Goal: Check status: Check status

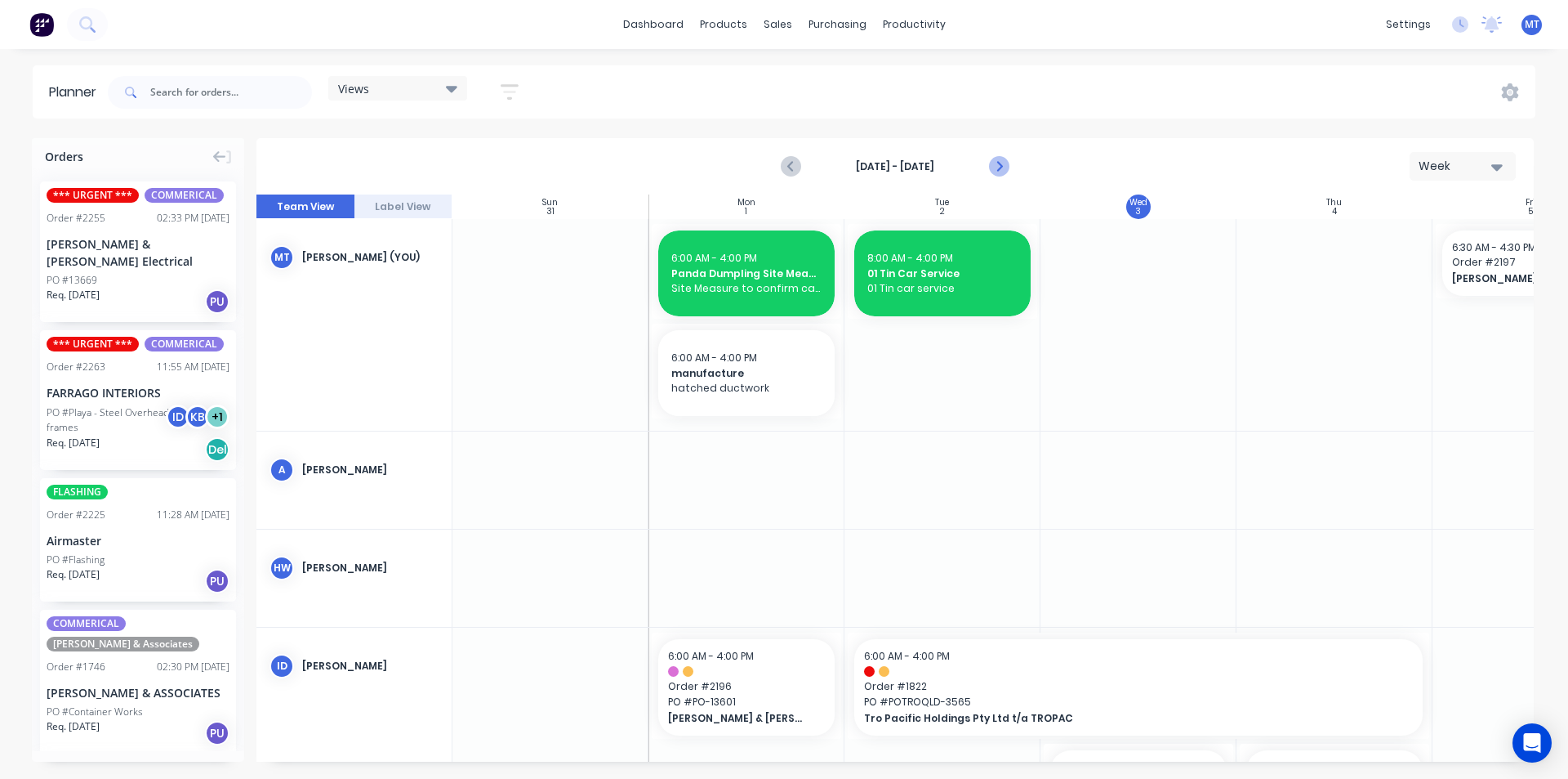
click at [997, 171] on icon "Next page" at bounding box center [999, 166] width 8 height 13
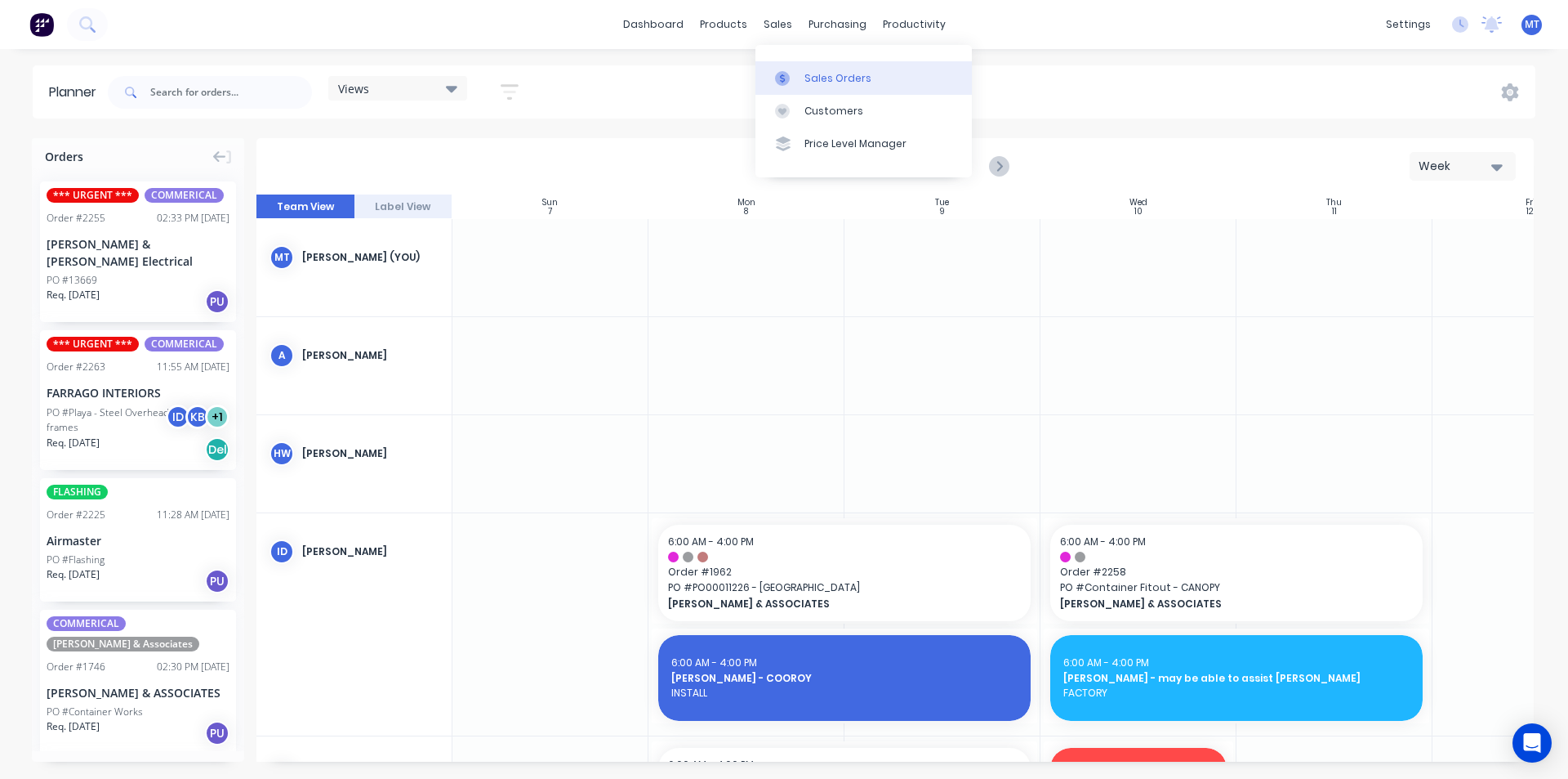
click at [826, 77] on div "Sales Orders" at bounding box center [837, 78] width 67 height 15
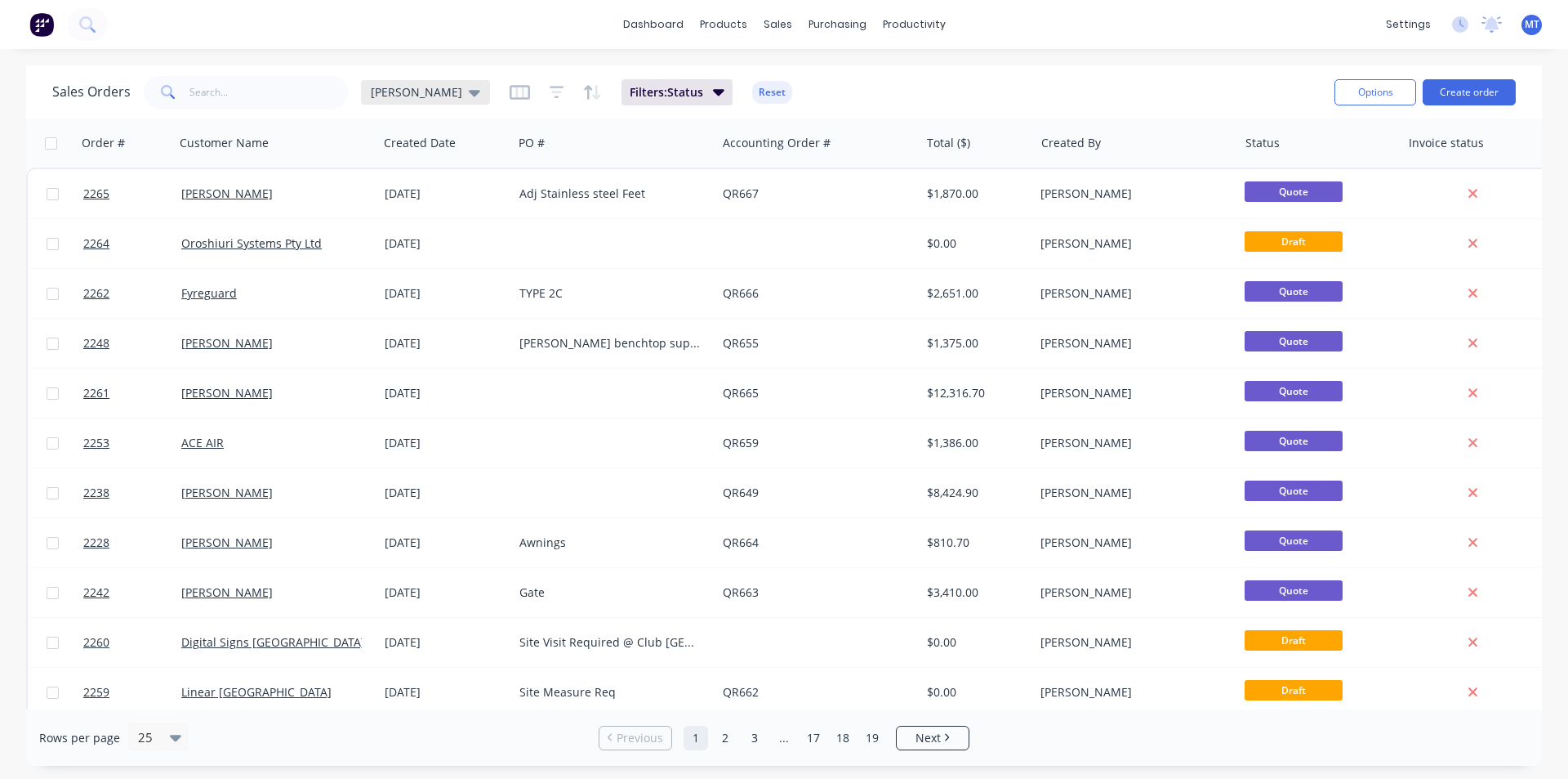
click at [469, 93] on icon at bounding box center [474, 93] width 12 height 7
click at [384, 232] on button "None" at bounding box center [459, 231] width 186 height 19
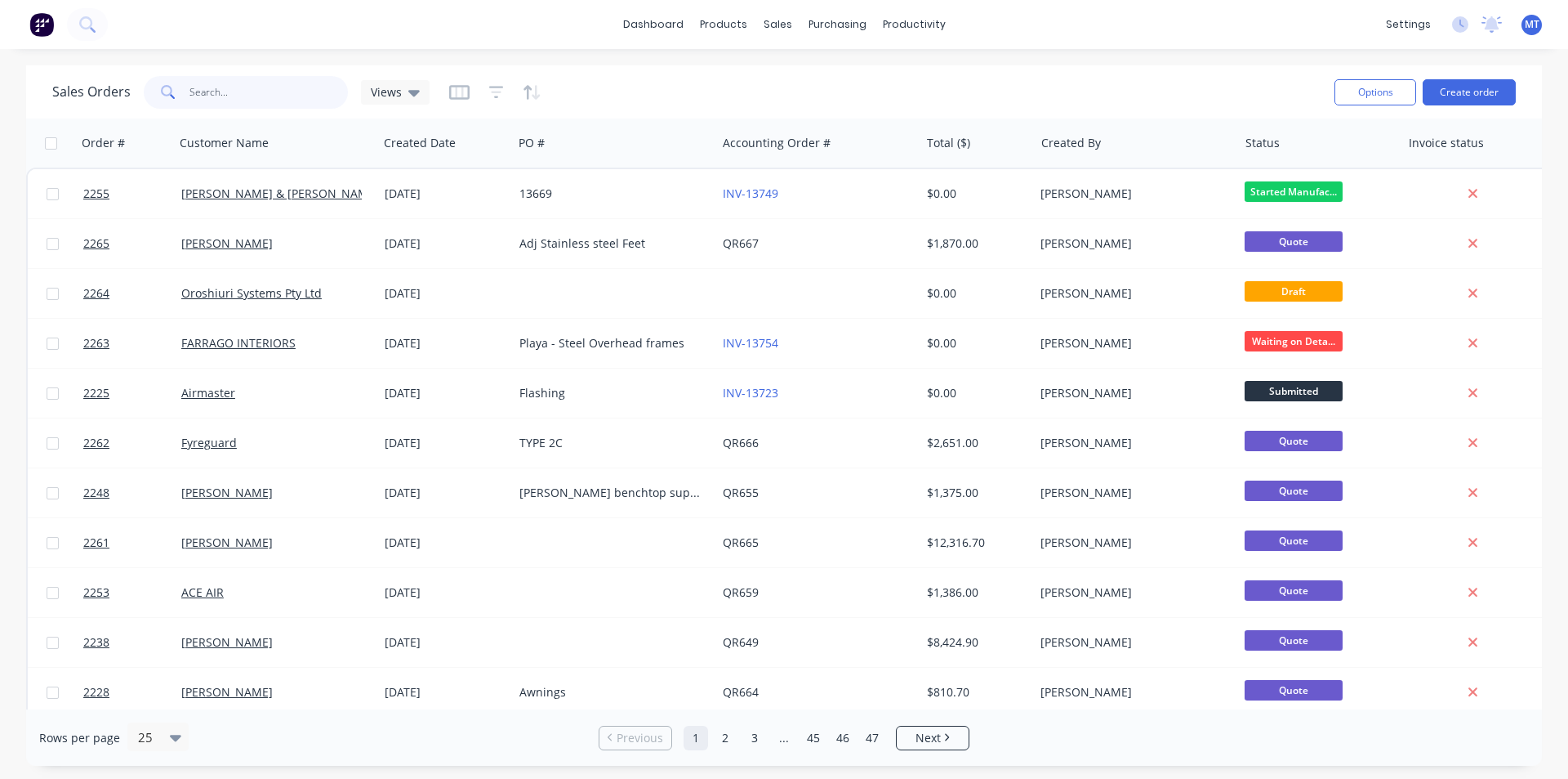
click at [251, 87] on input "text" at bounding box center [269, 92] width 159 height 32
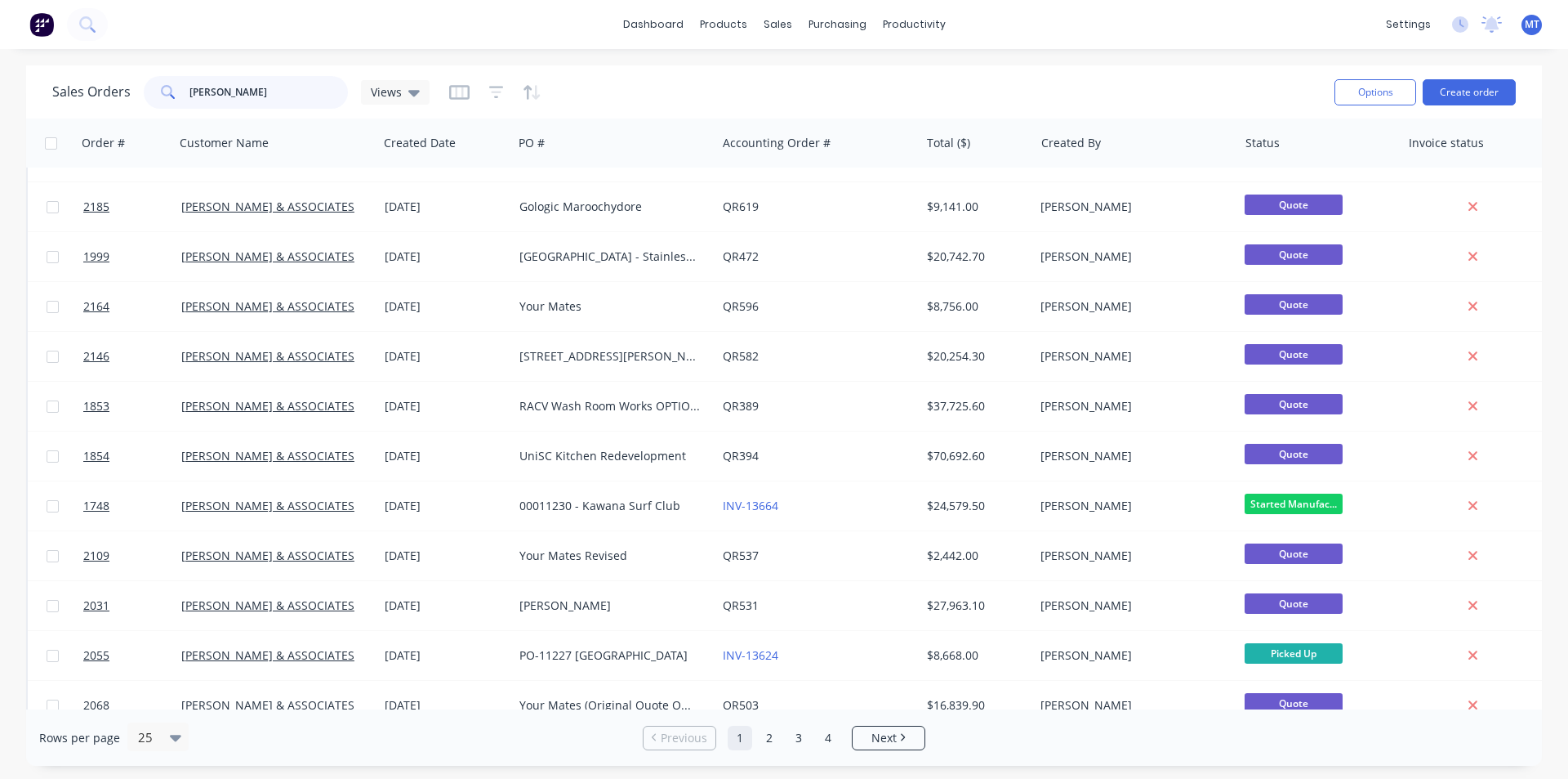
scroll to position [304, 0]
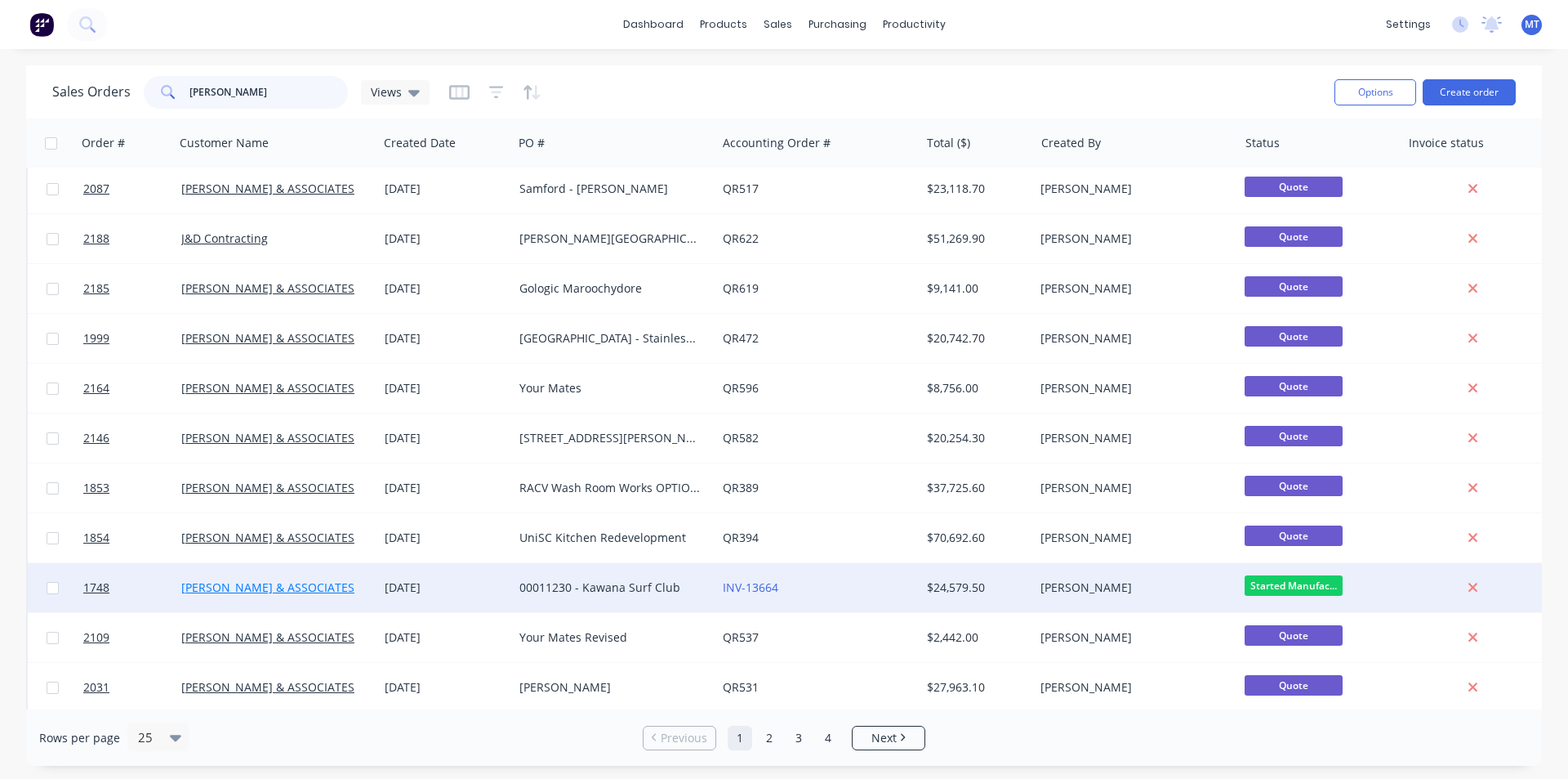
type input "hiller"
click at [200, 588] on link "[PERSON_NAME] & ASSOCIATES" at bounding box center [267, 587] width 173 height 16
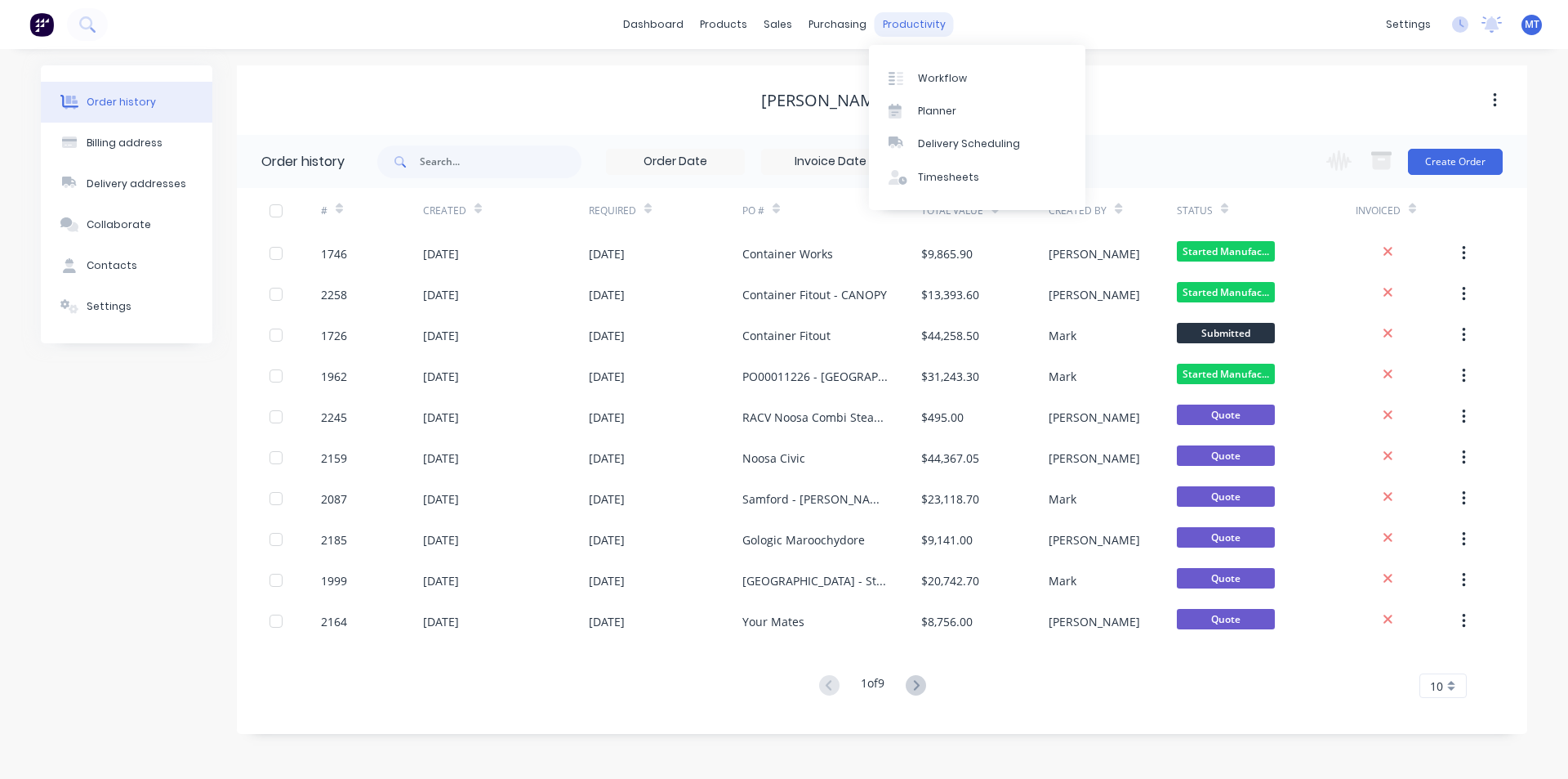
drag, startPoint x: 893, startPoint y: 27, endPoint x: 901, endPoint y: 26, distance: 8.1
click at [893, 26] on div "productivity" at bounding box center [914, 24] width 79 height 24
click at [925, 75] on div "Workflow" at bounding box center [942, 78] width 49 height 15
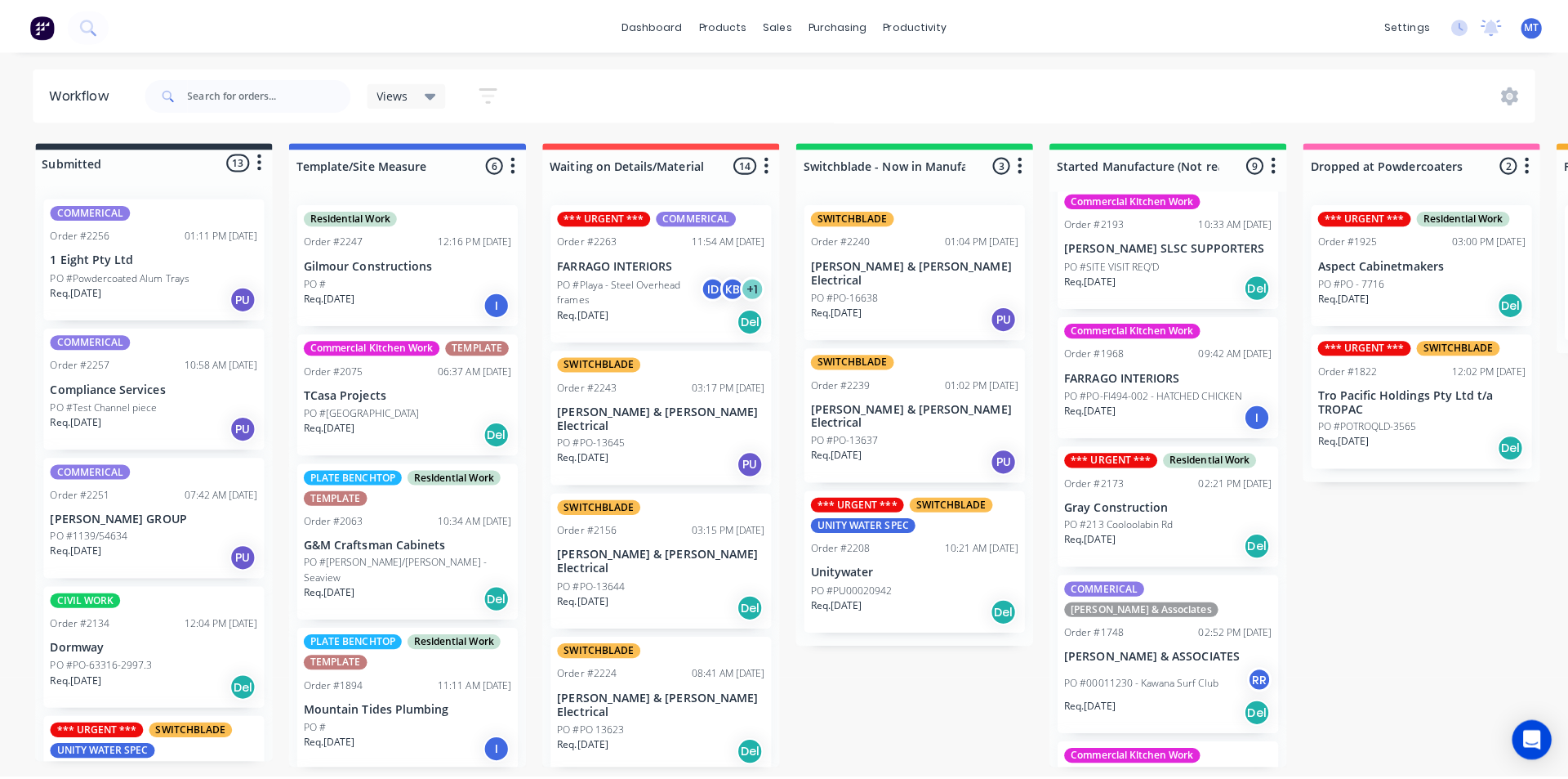
scroll to position [654, 0]
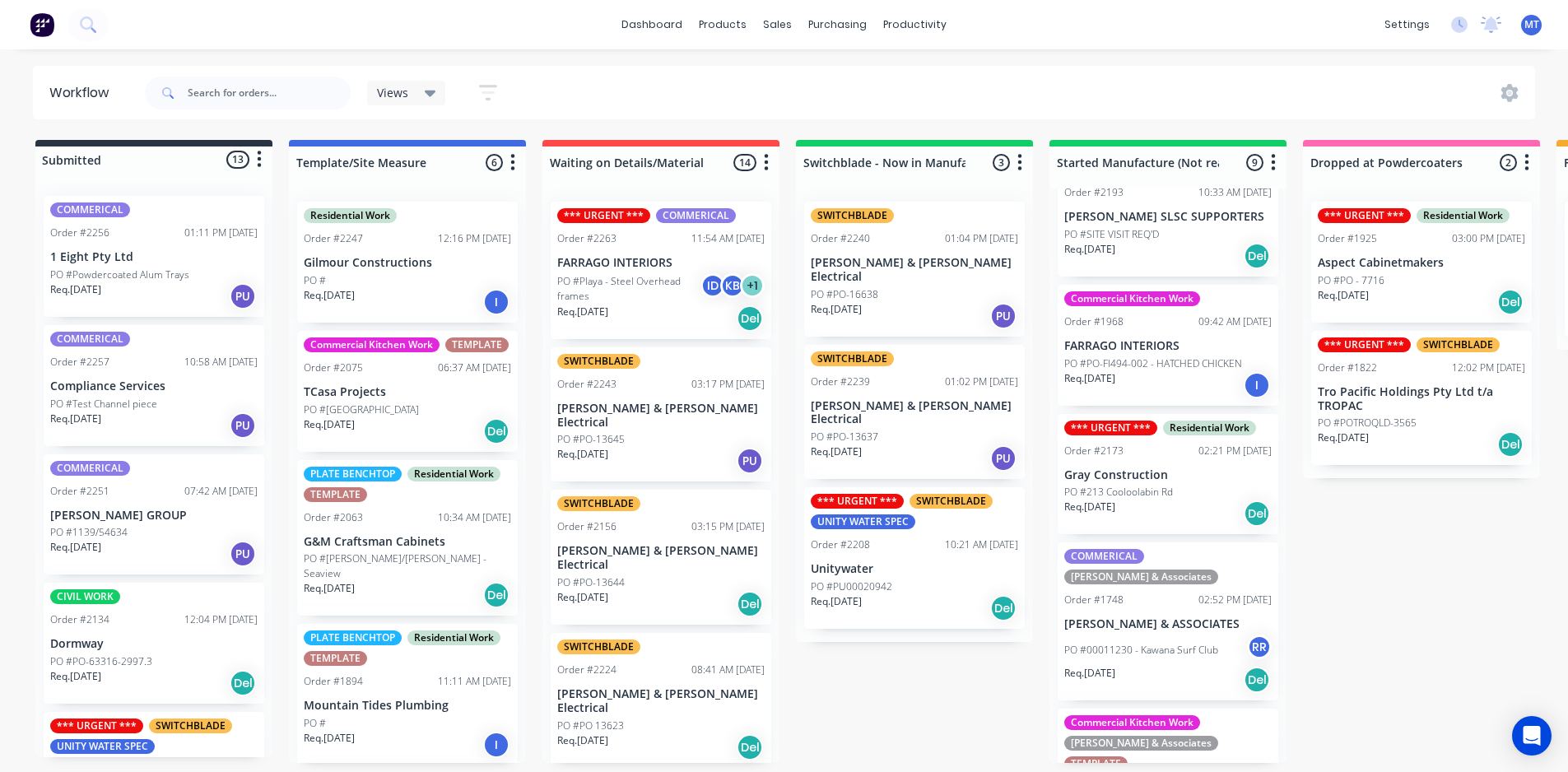
click at [1163, 643] on p "PO #00011230 - Kawana Surf Club" at bounding box center [1141, 650] width 154 height 15
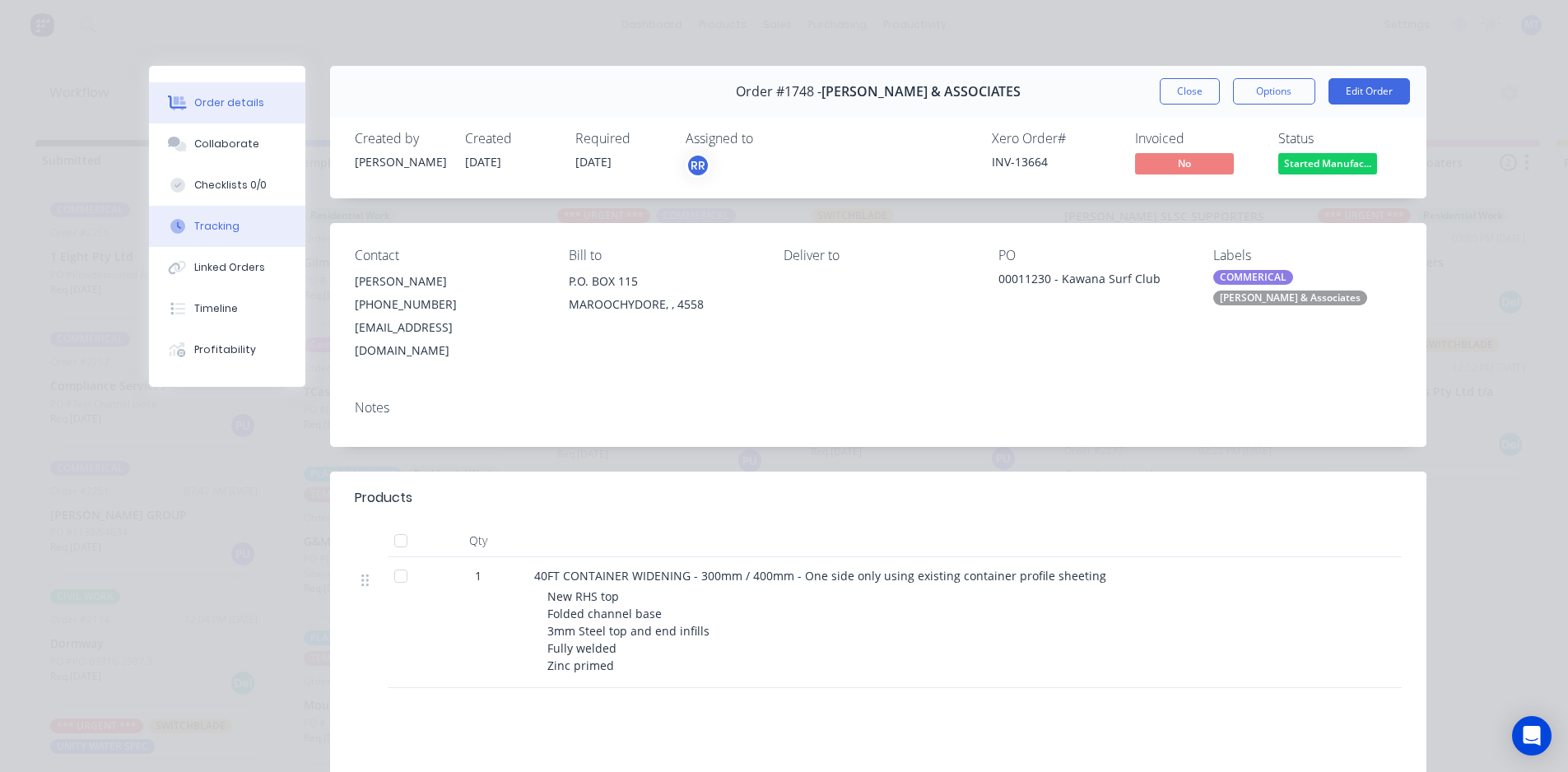
click at [218, 232] on div "Tracking" at bounding box center [217, 226] width 45 height 15
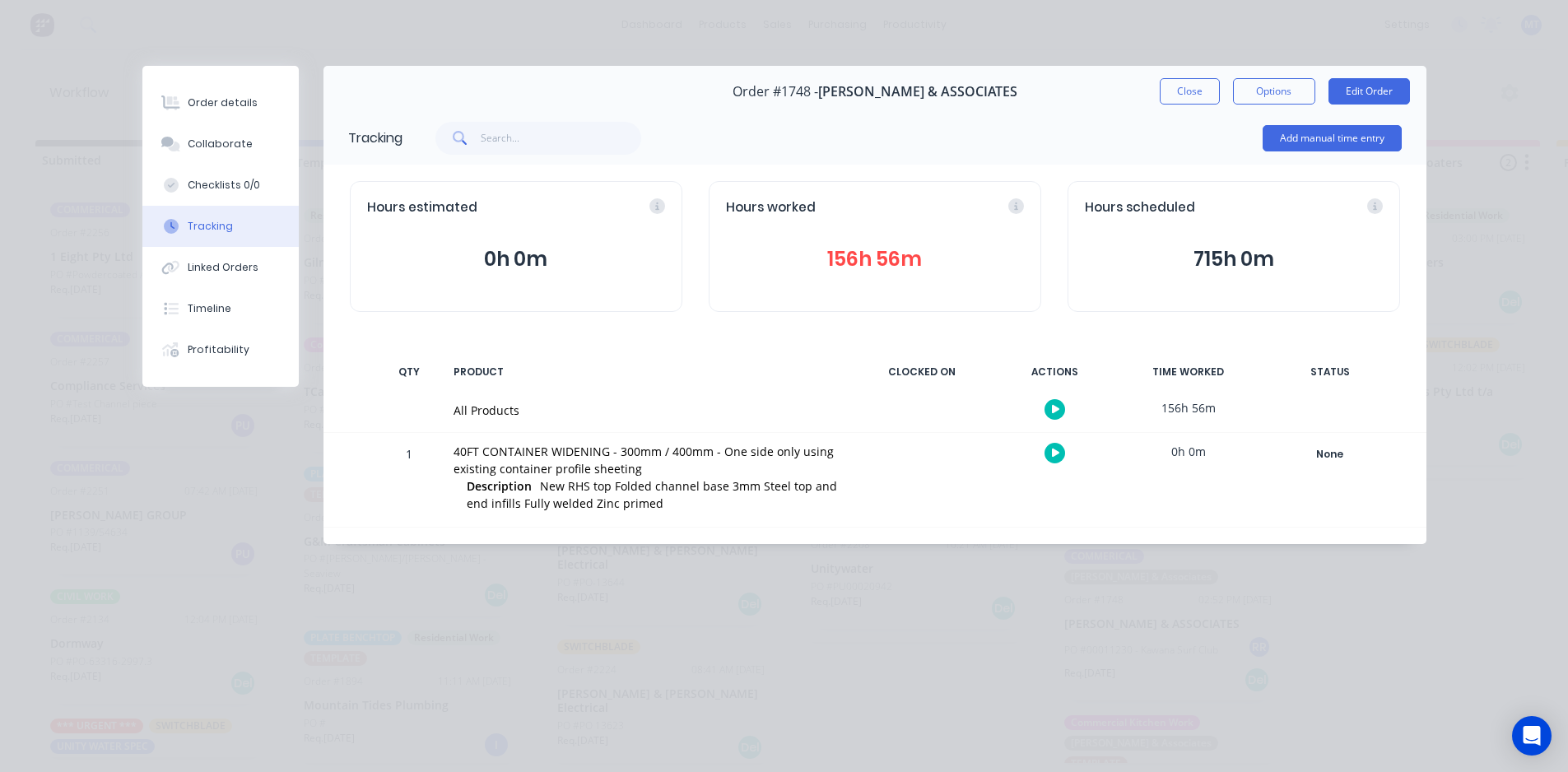
click at [889, 261] on button "156h 56m" at bounding box center [874, 259] width 298 height 32
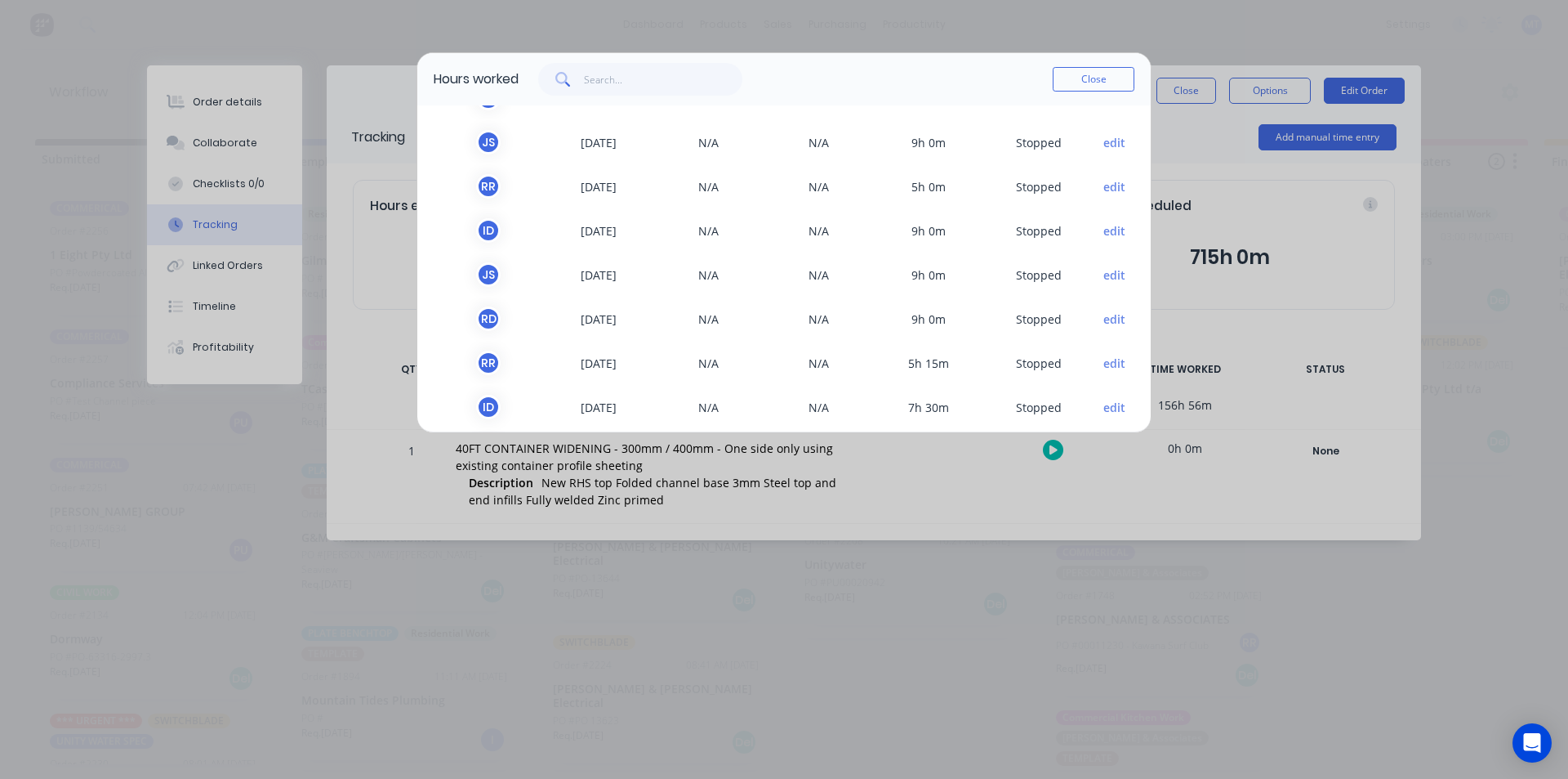
drag, startPoint x: 1095, startPoint y: 76, endPoint x: 1093, endPoint y: 170, distance: 94.0
click at [1095, 73] on button "Close" at bounding box center [1093, 78] width 81 height 24
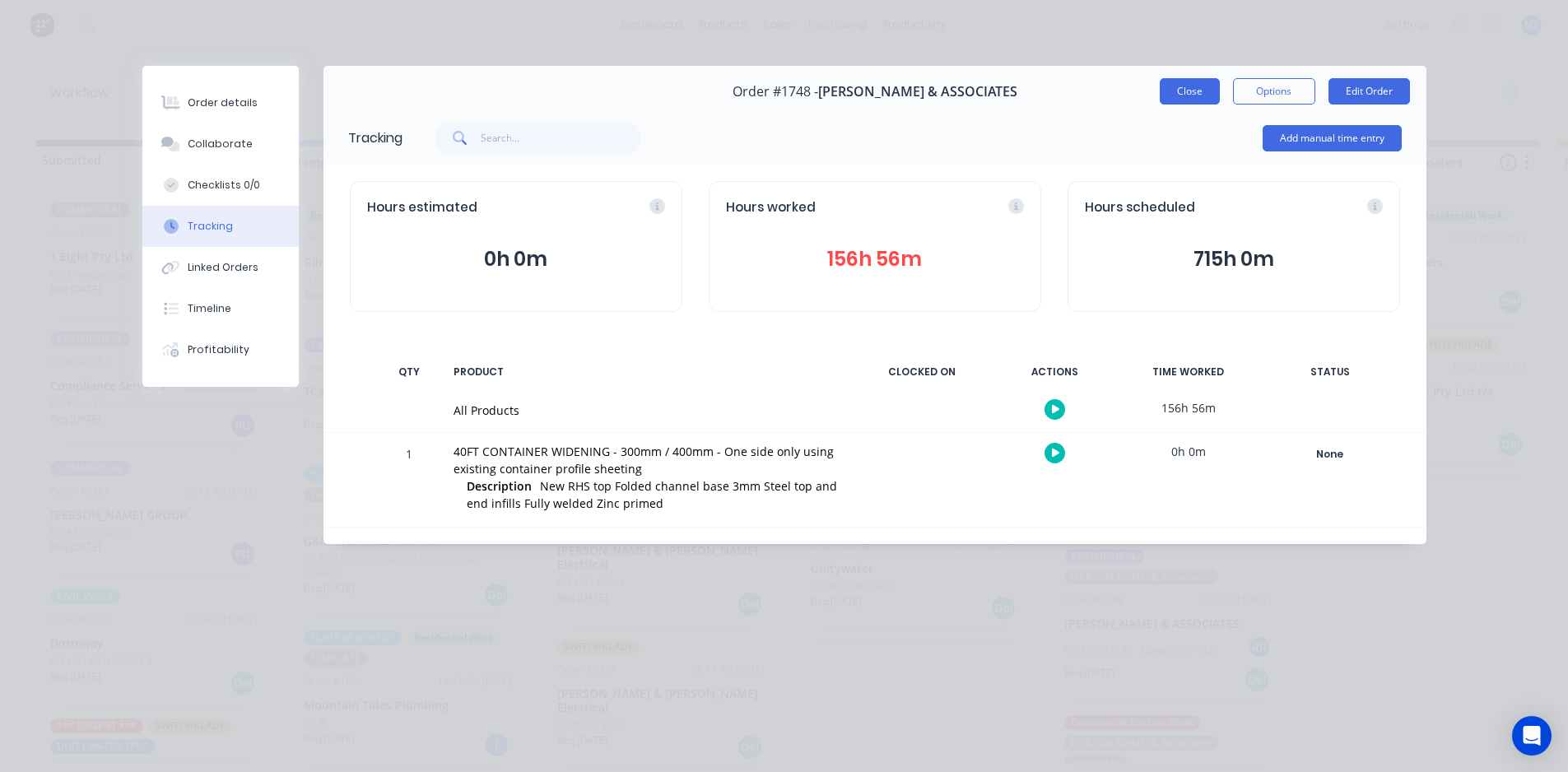
click at [1214, 95] on button "Close" at bounding box center [1189, 91] width 60 height 27
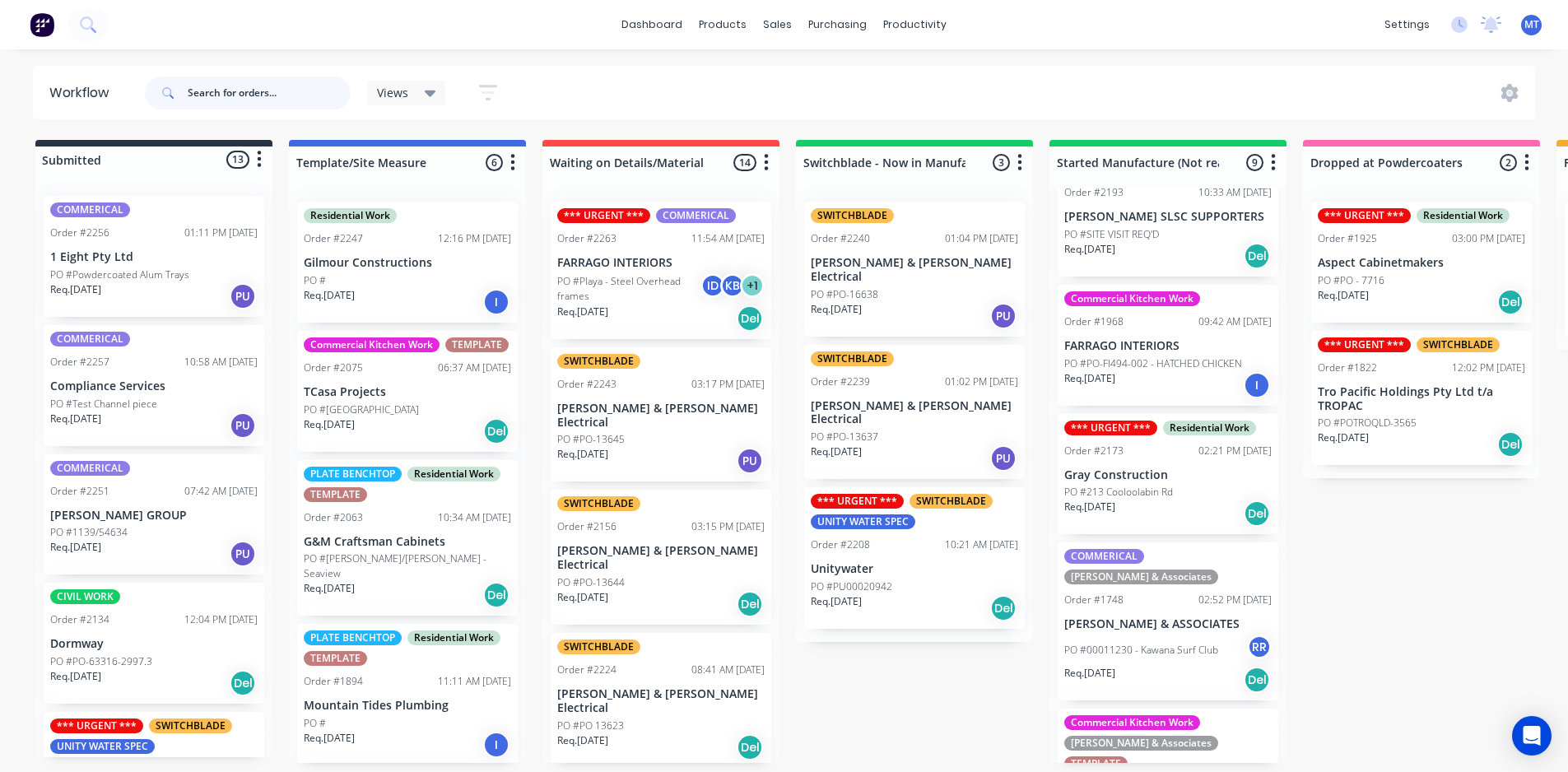
click at [270, 91] on input "text" at bounding box center [268, 93] width 163 height 33
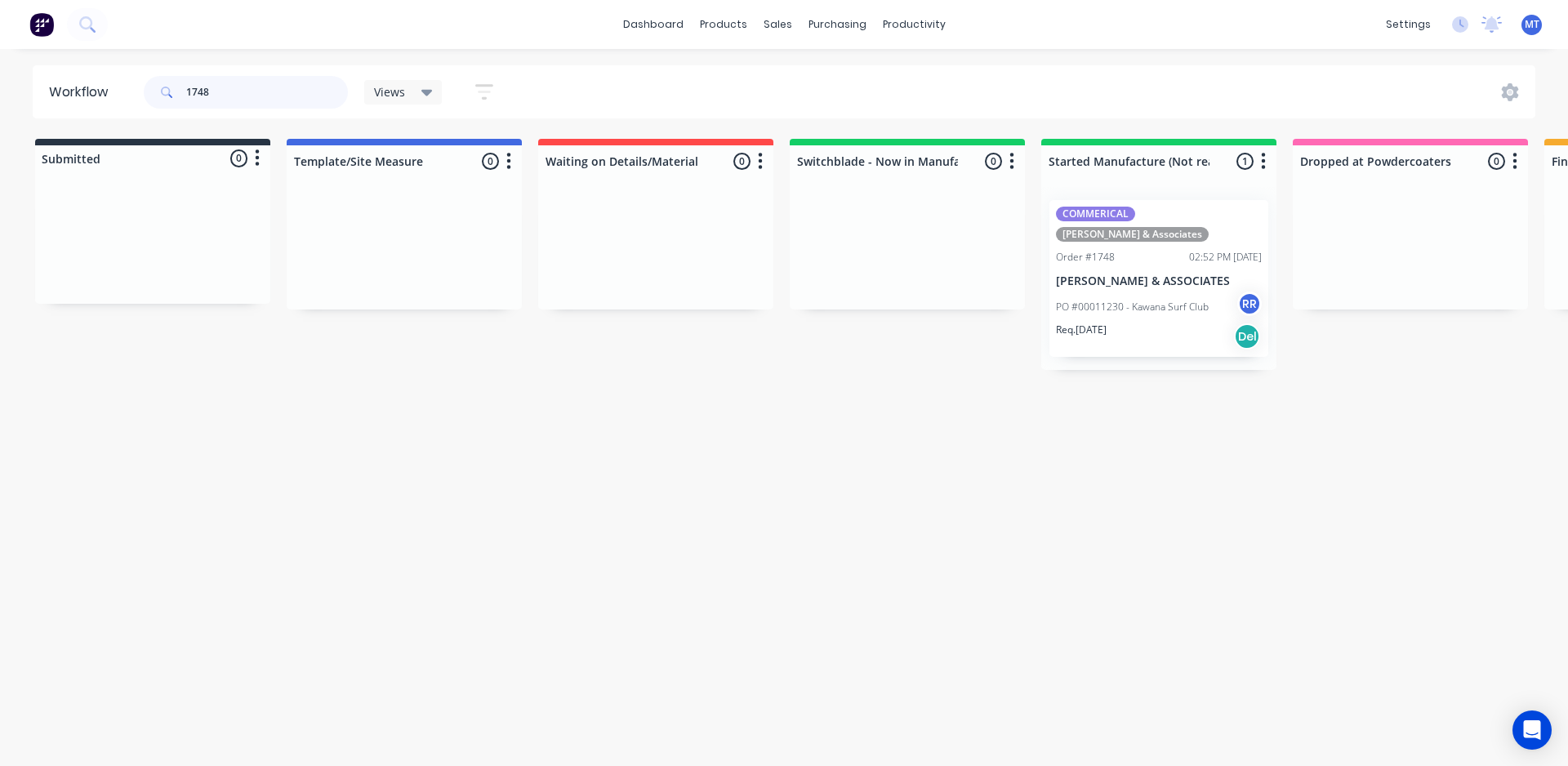
type input "1748"
click at [1163, 299] on p "PO #00011230 - Kawana Surf Club" at bounding box center [1133, 306] width 153 height 15
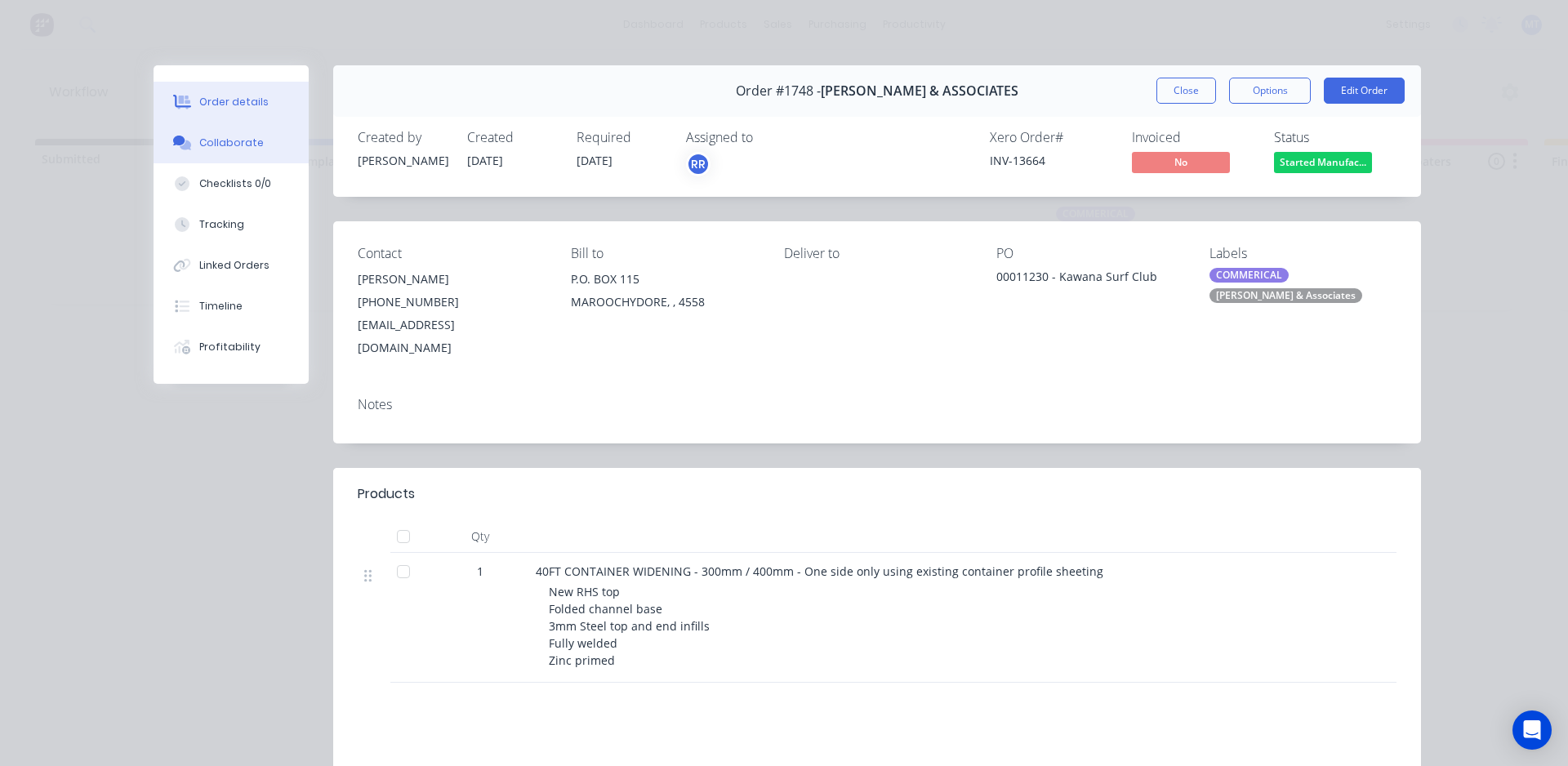
click at [237, 143] on div "Collaborate" at bounding box center [232, 143] width 65 height 15
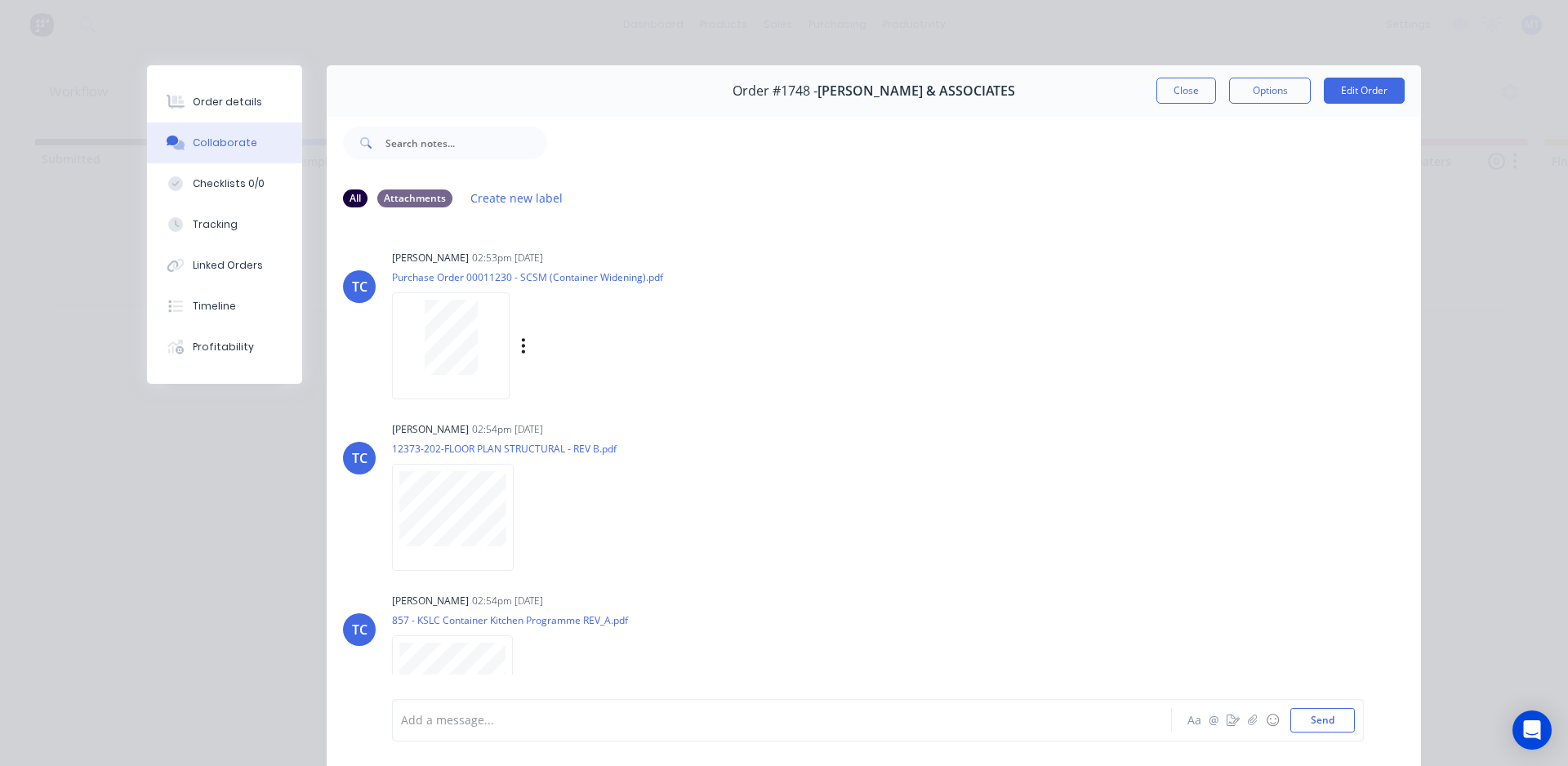
click at [473, 358] on div at bounding box center [450, 337] width 103 height 75
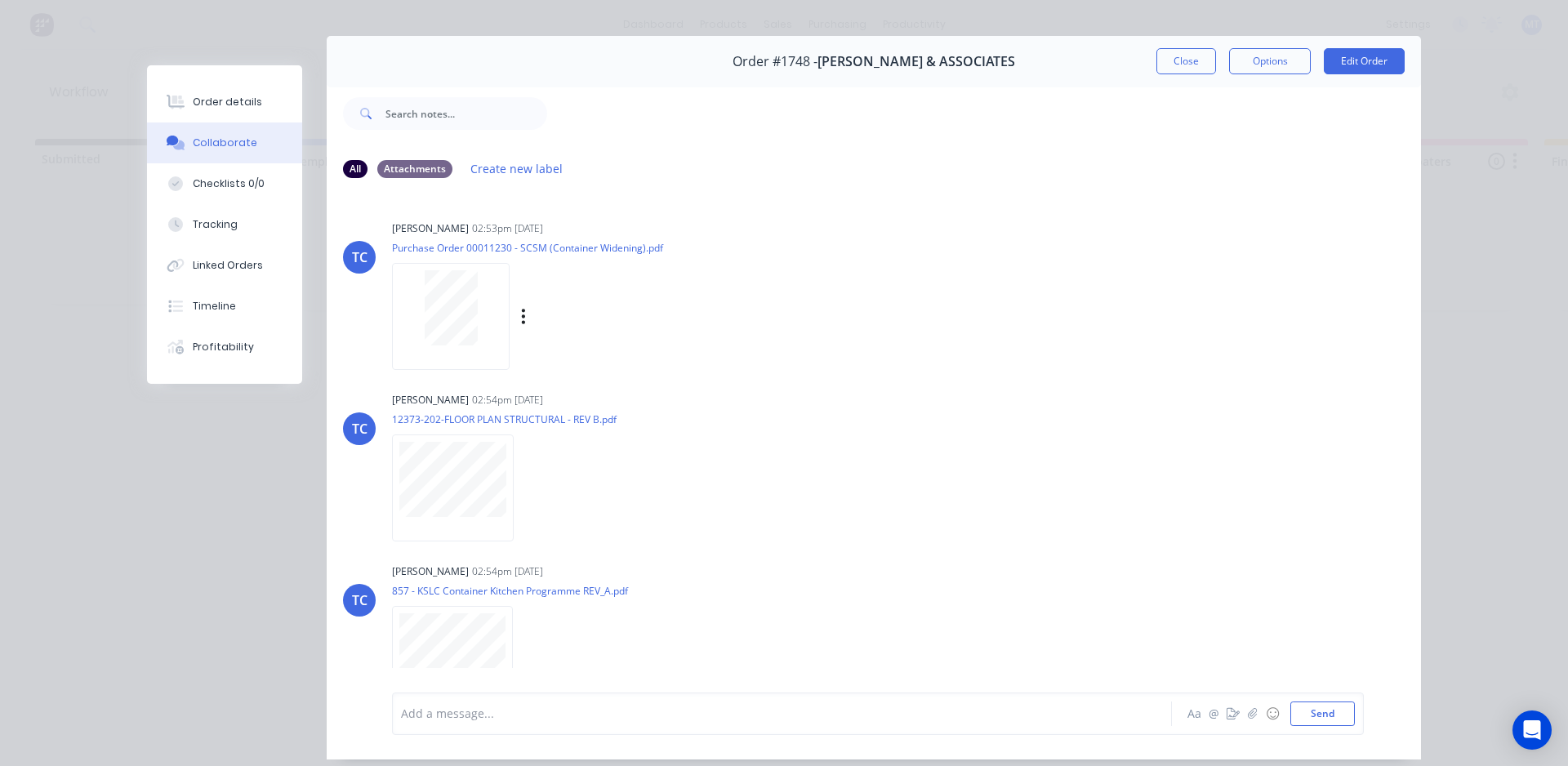
scroll to position [0, 0]
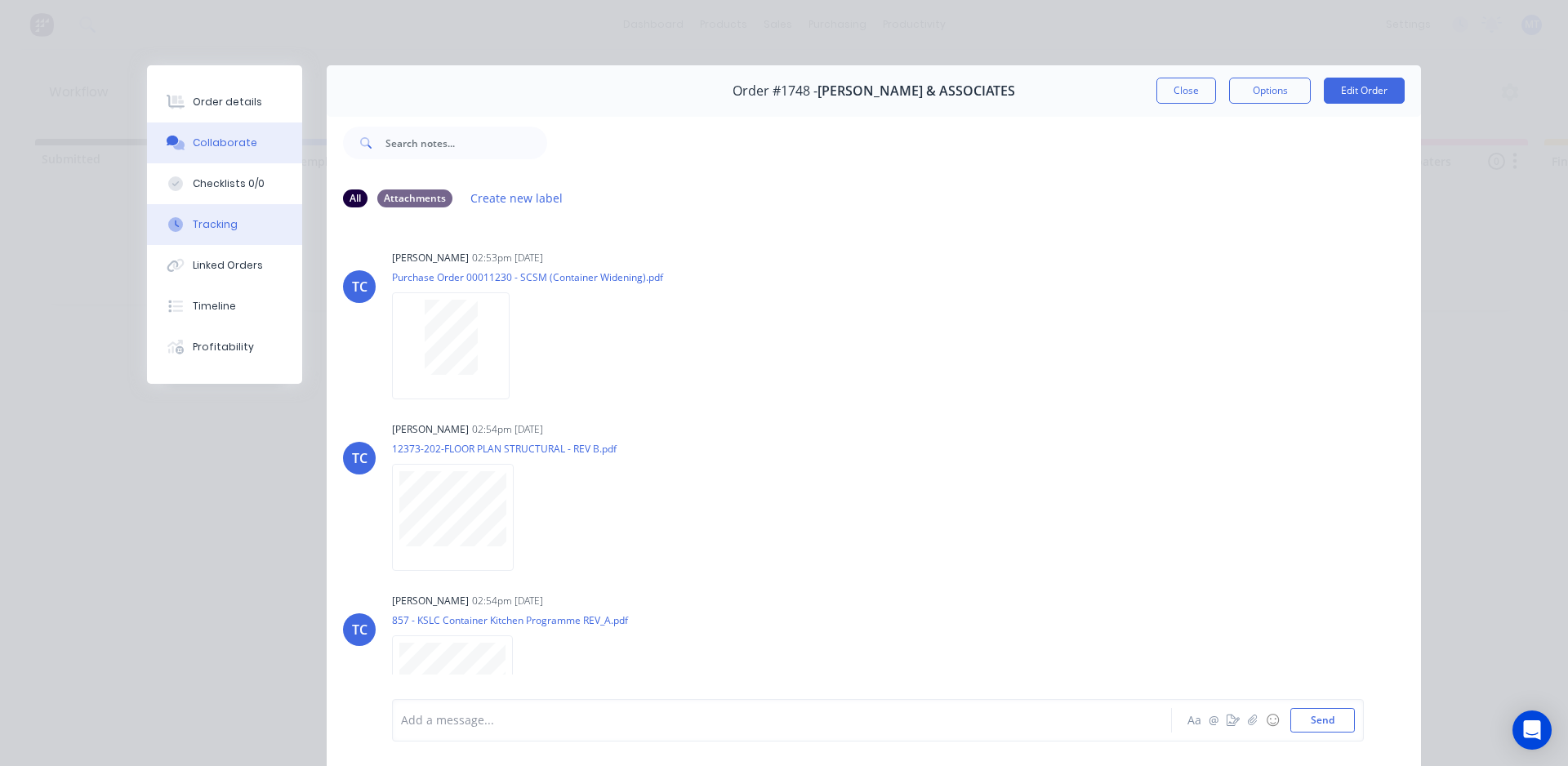
click at [220, 223] on div "Tracking" at bounding box center [215, 224] width 45 height 15
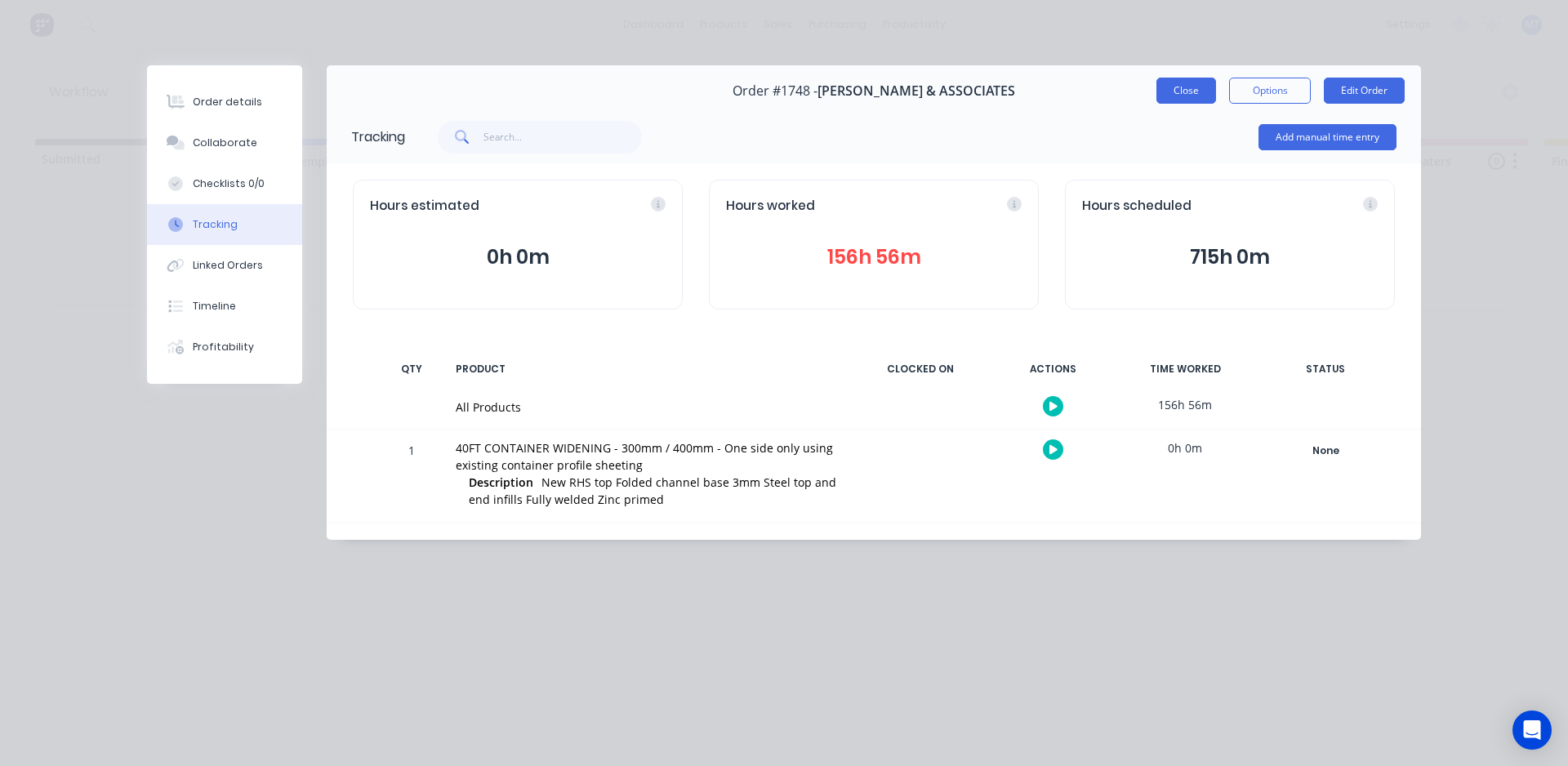
click at [1185, 95] on button "Close" at bounding box center [1186, 90] width 60 height 26
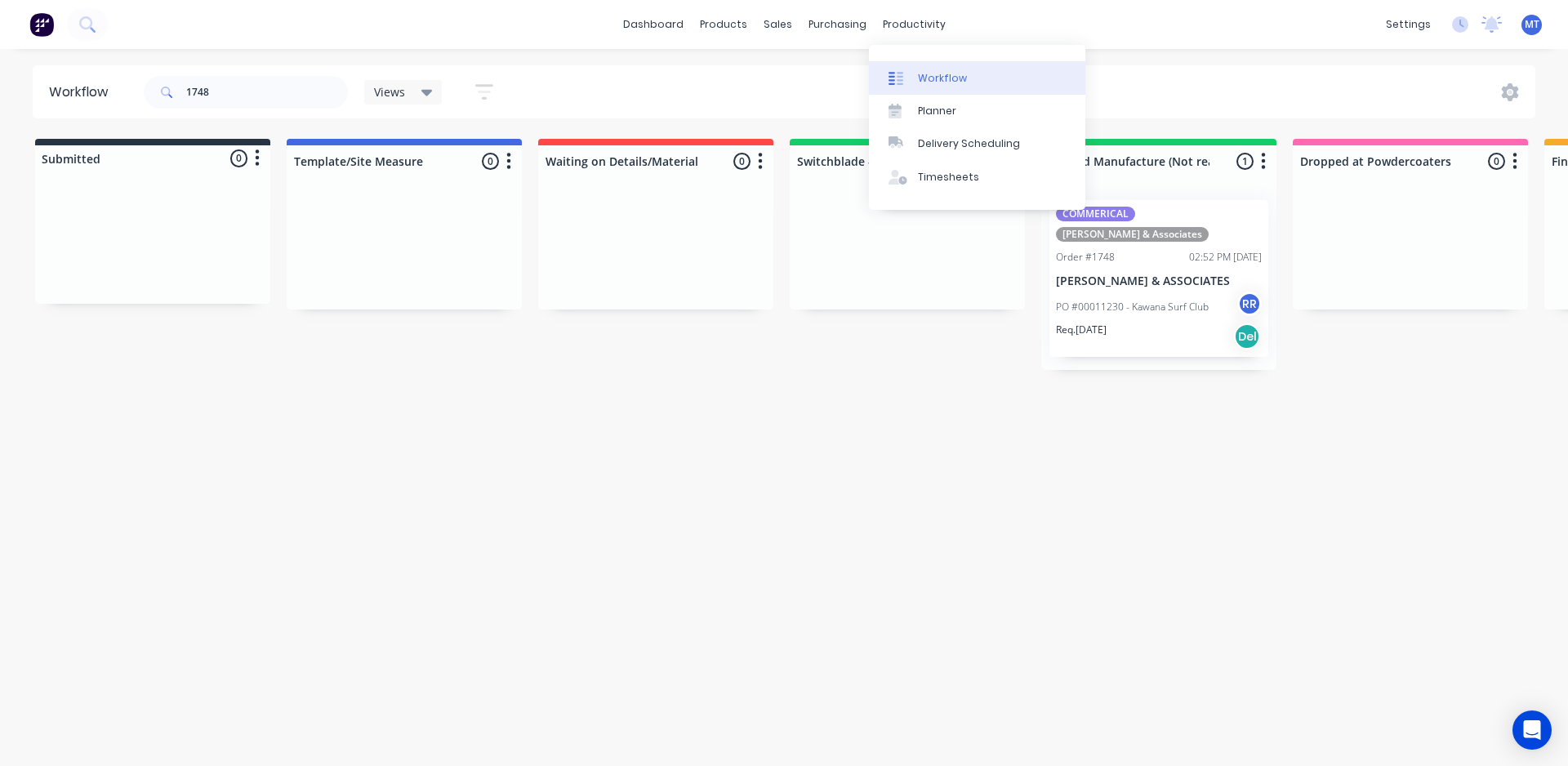
click at [947, 78] on div "Workflow" at bounding box center [942, 78] width 49 height 15
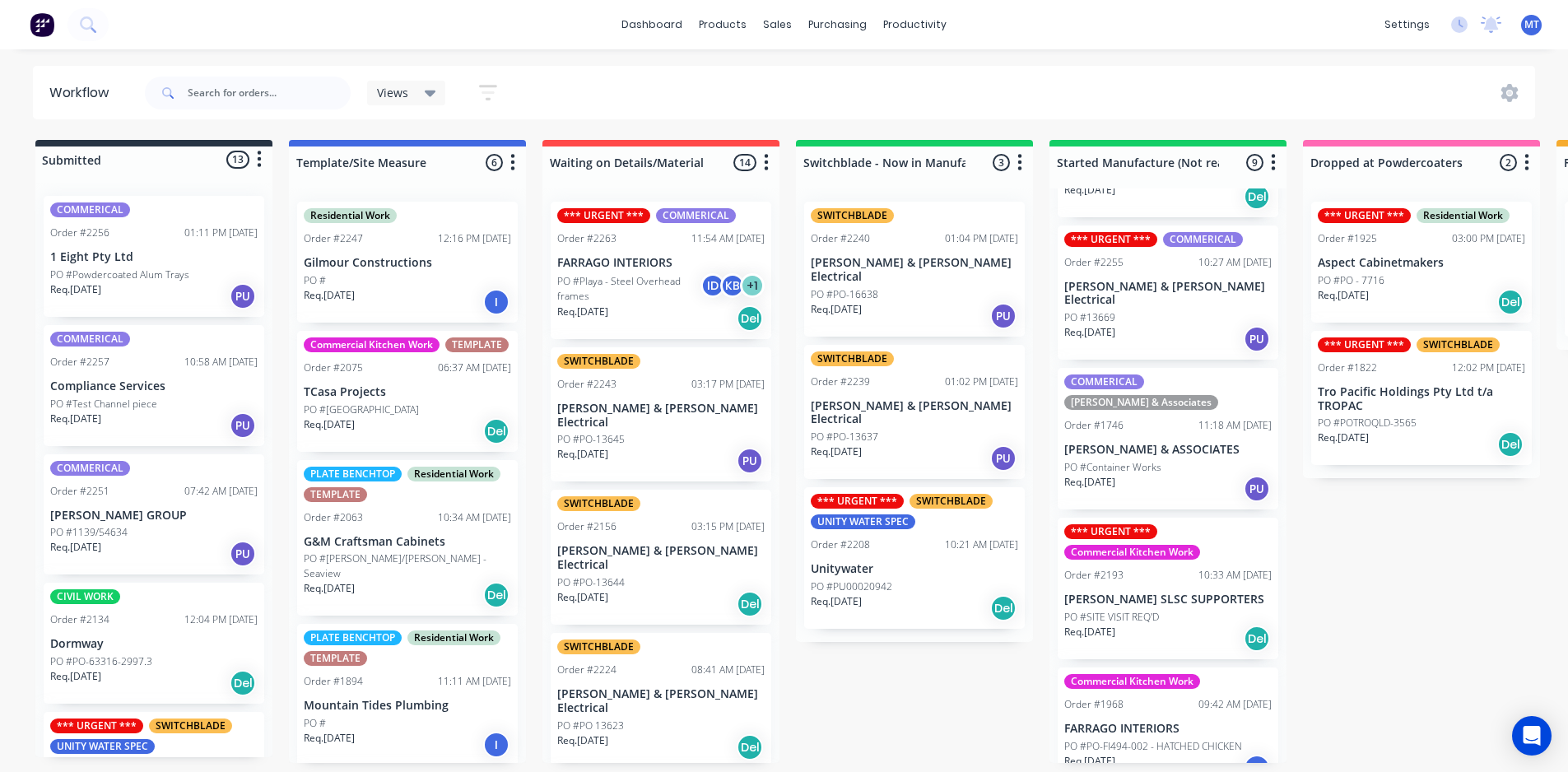
scroll to position [246, 0]
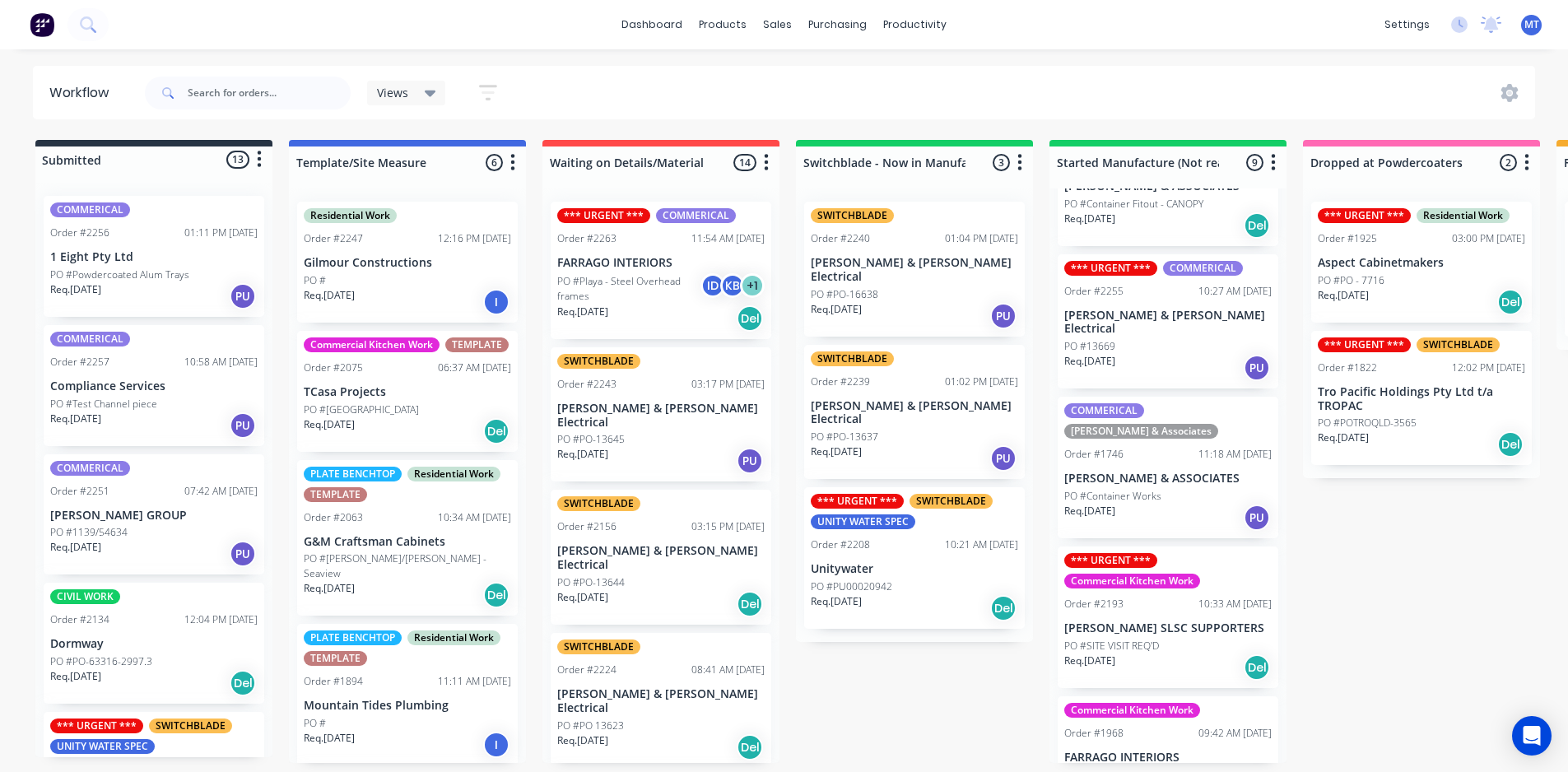
click at [1168, 489] on div "PO #Container Works" at bounding box center [1168, 496] width 207 height 15
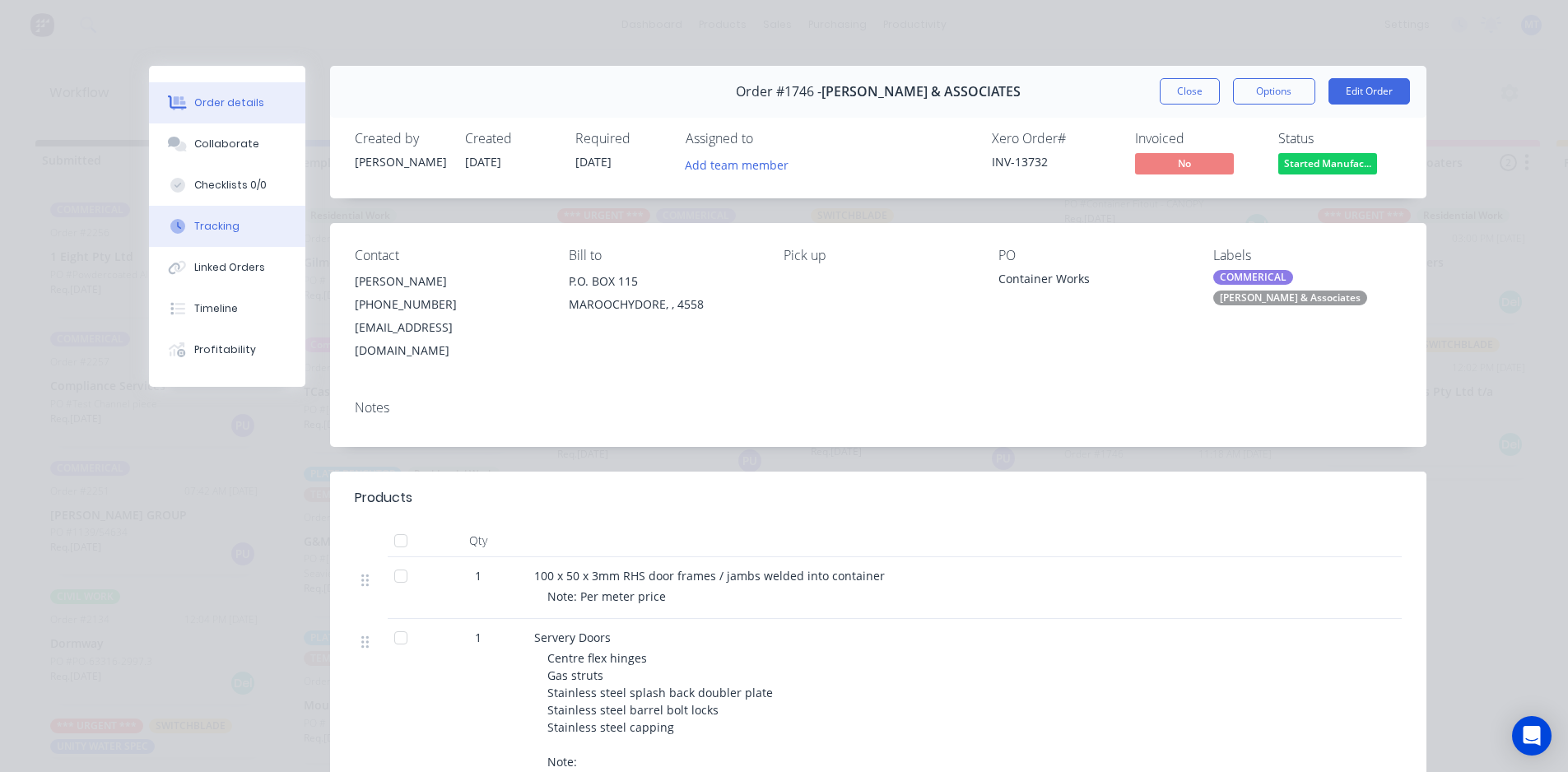
click at [213, 226] on div "Tracking" at bounding box center [217, 226] width 45 height 15
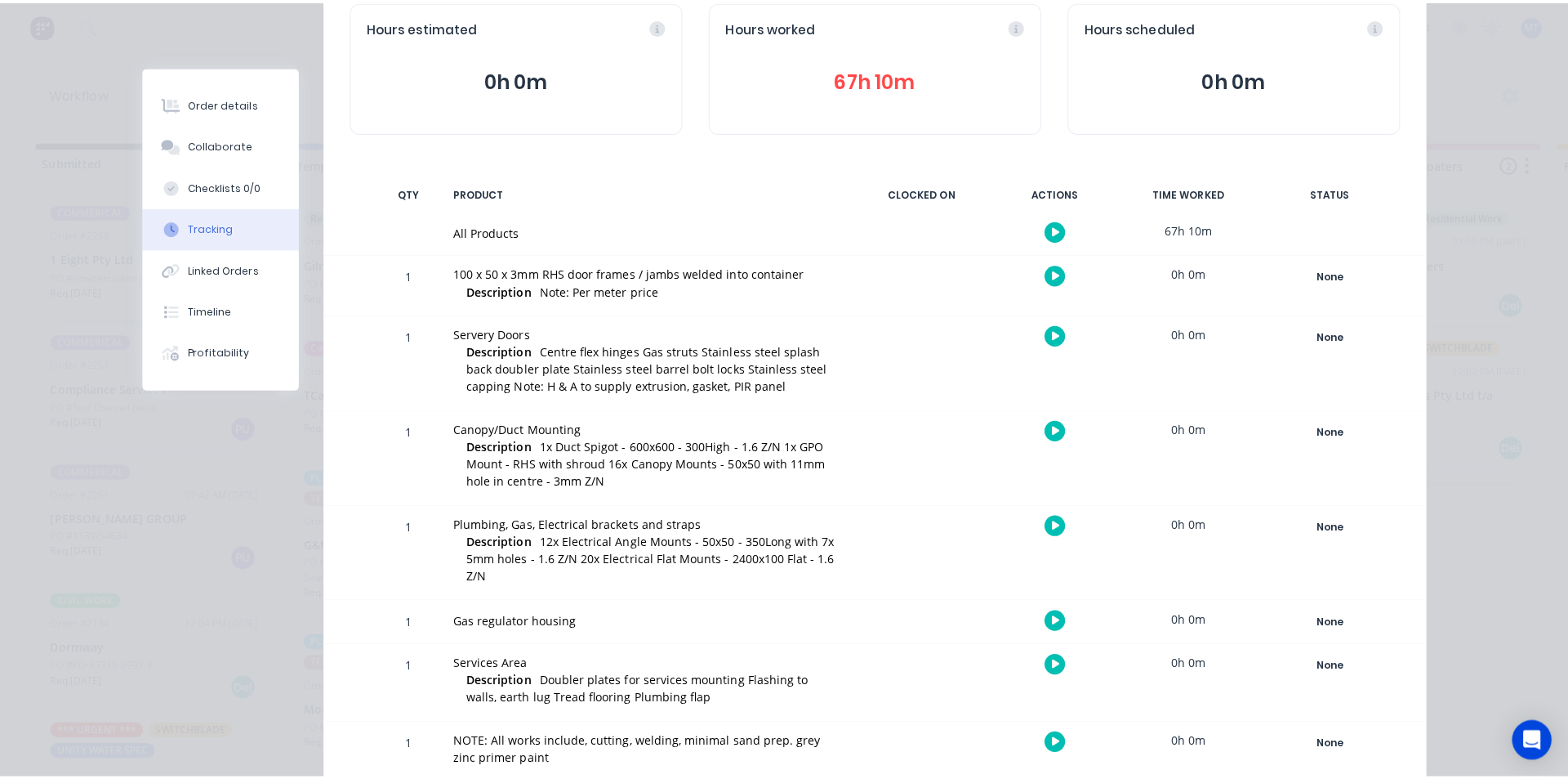
scroll to position [168, 0]
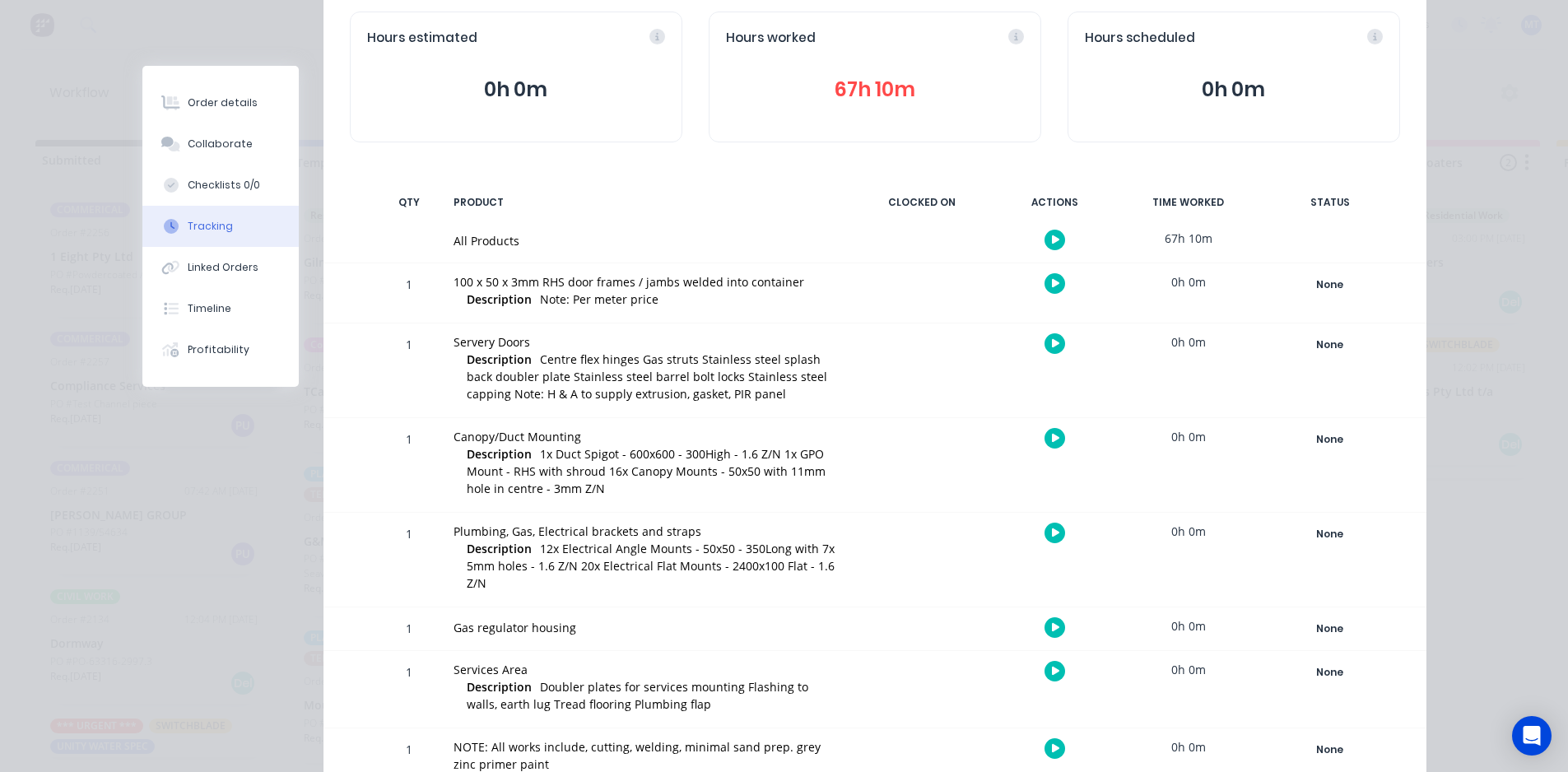
click at [865, 93] on button "67h 10m" at bounding box center [874, 90] width 298 height 32
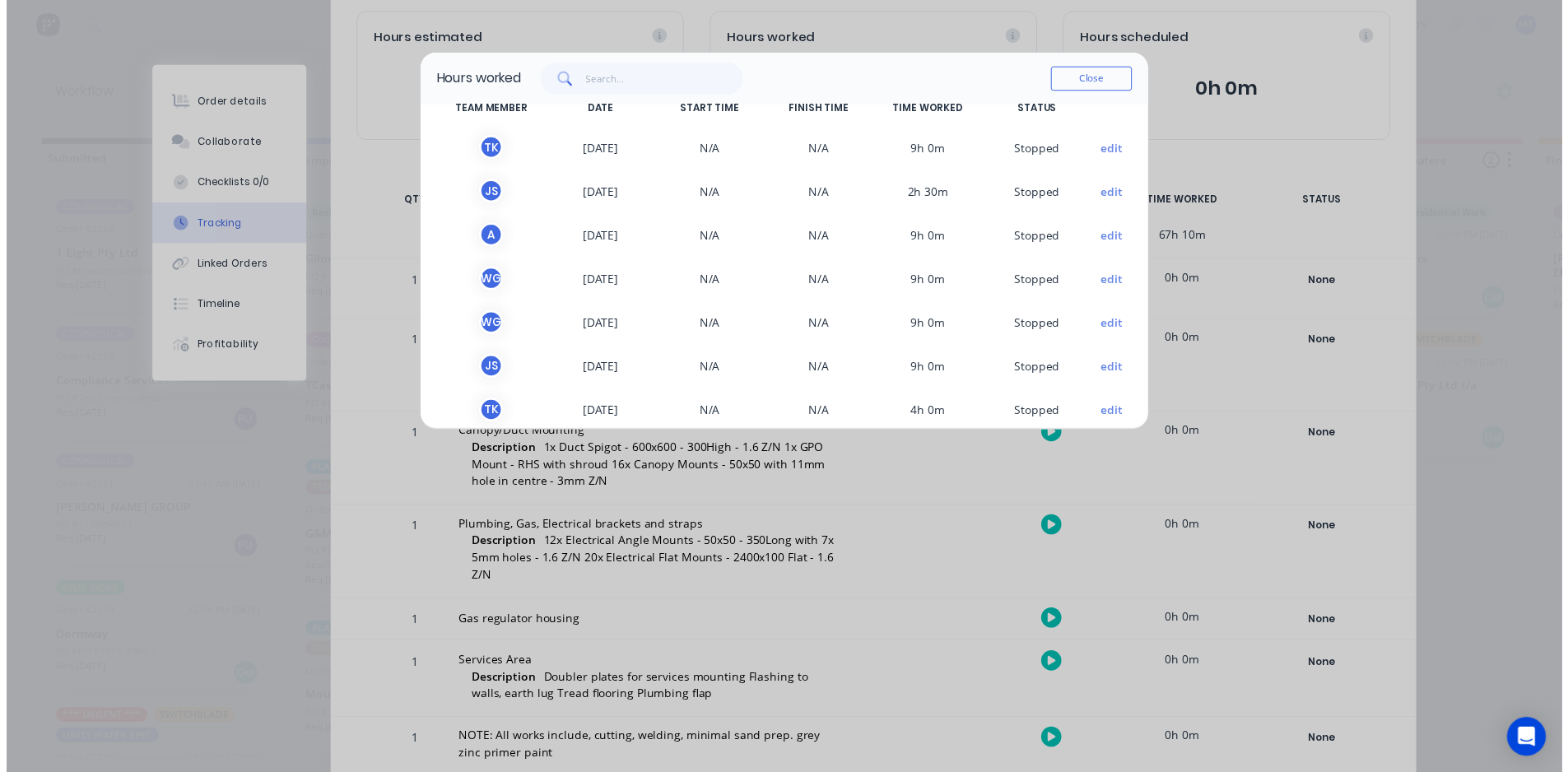
scroll to position [0, 0]
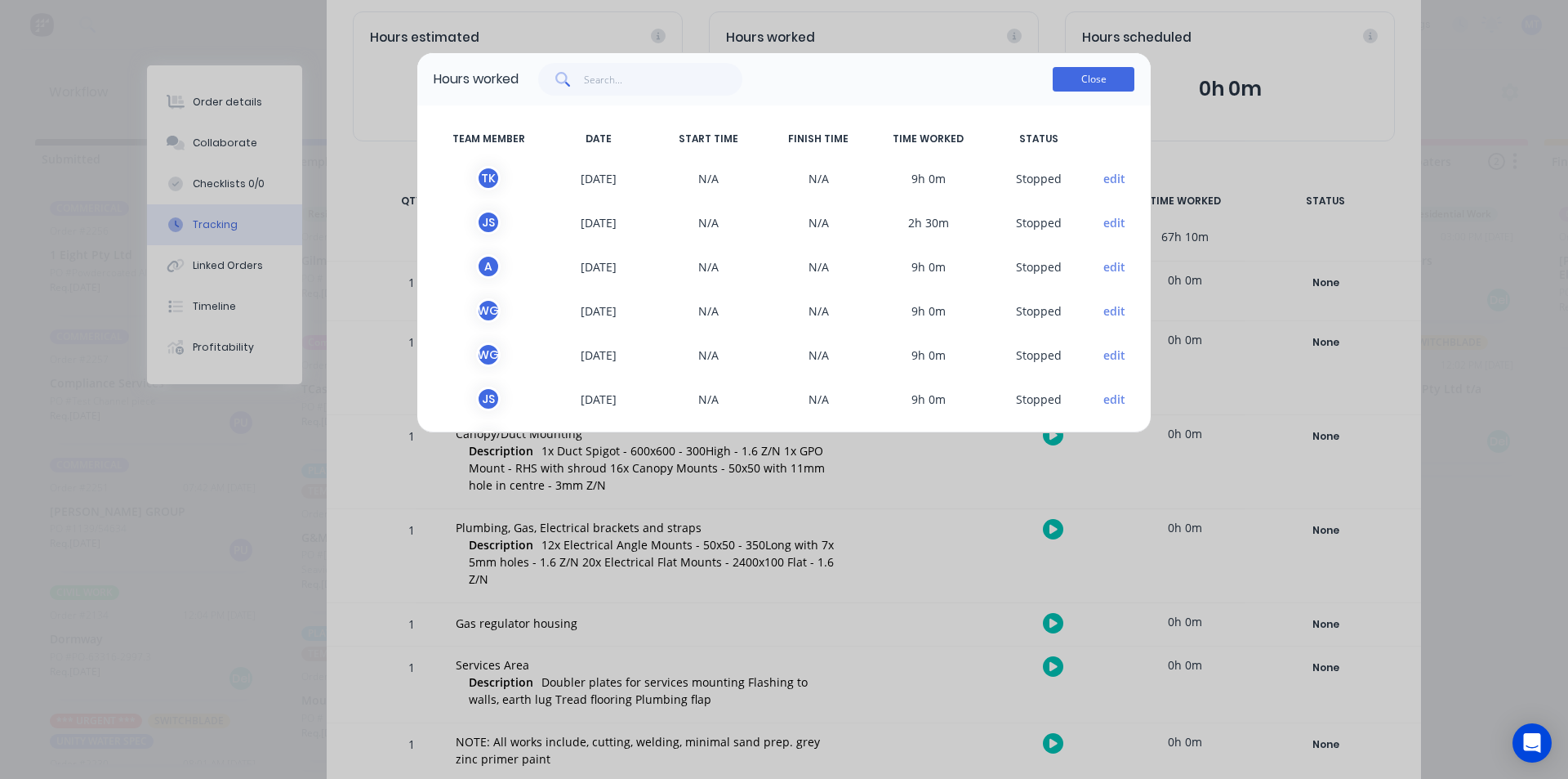
click at [1091, 85] on button "Close" at bounding box center [1093, 78] width 81 height 24
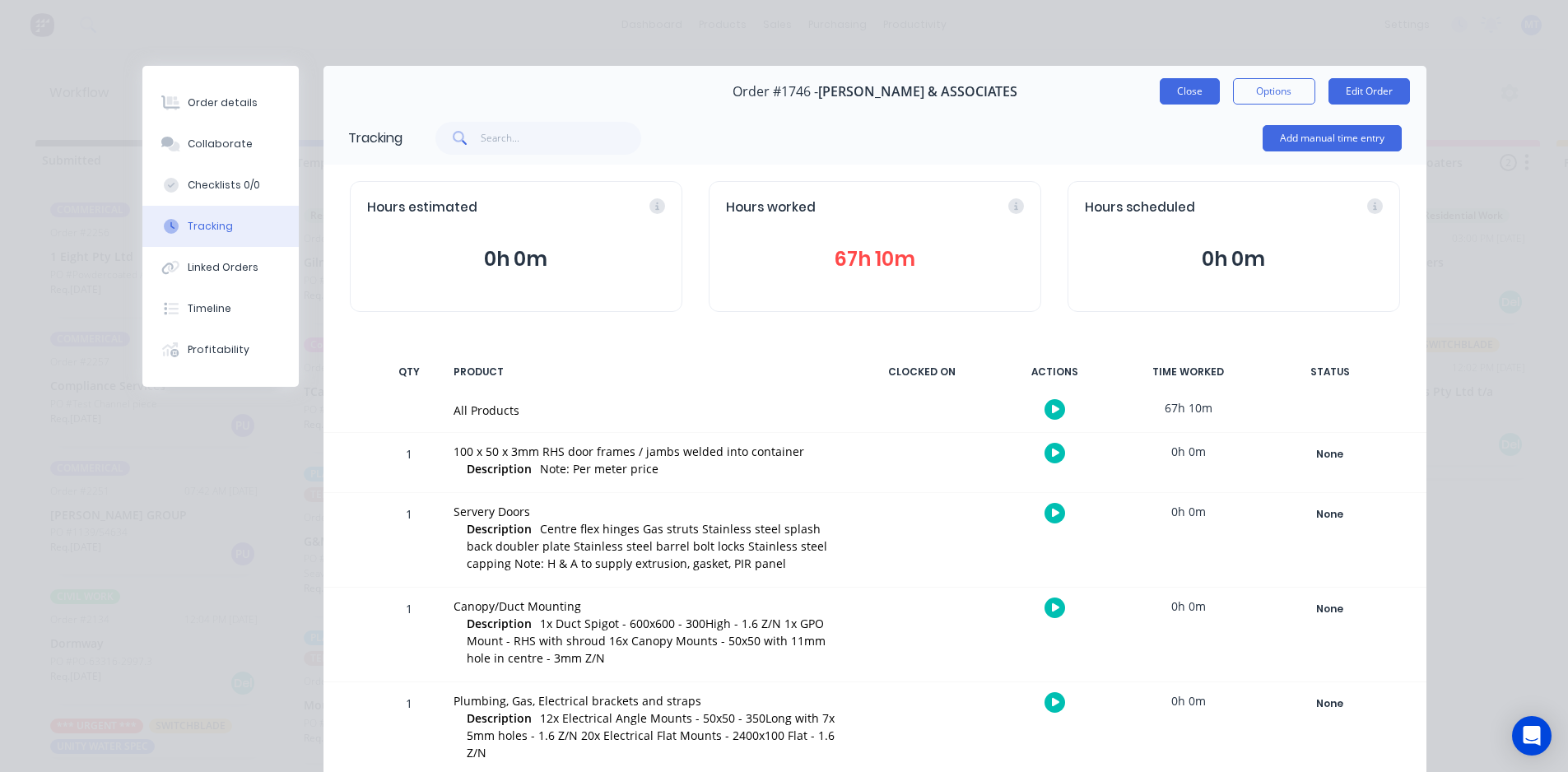
click at [1176, 86] on button "Close" at bounding box center [1189, 91] width 60 height 27
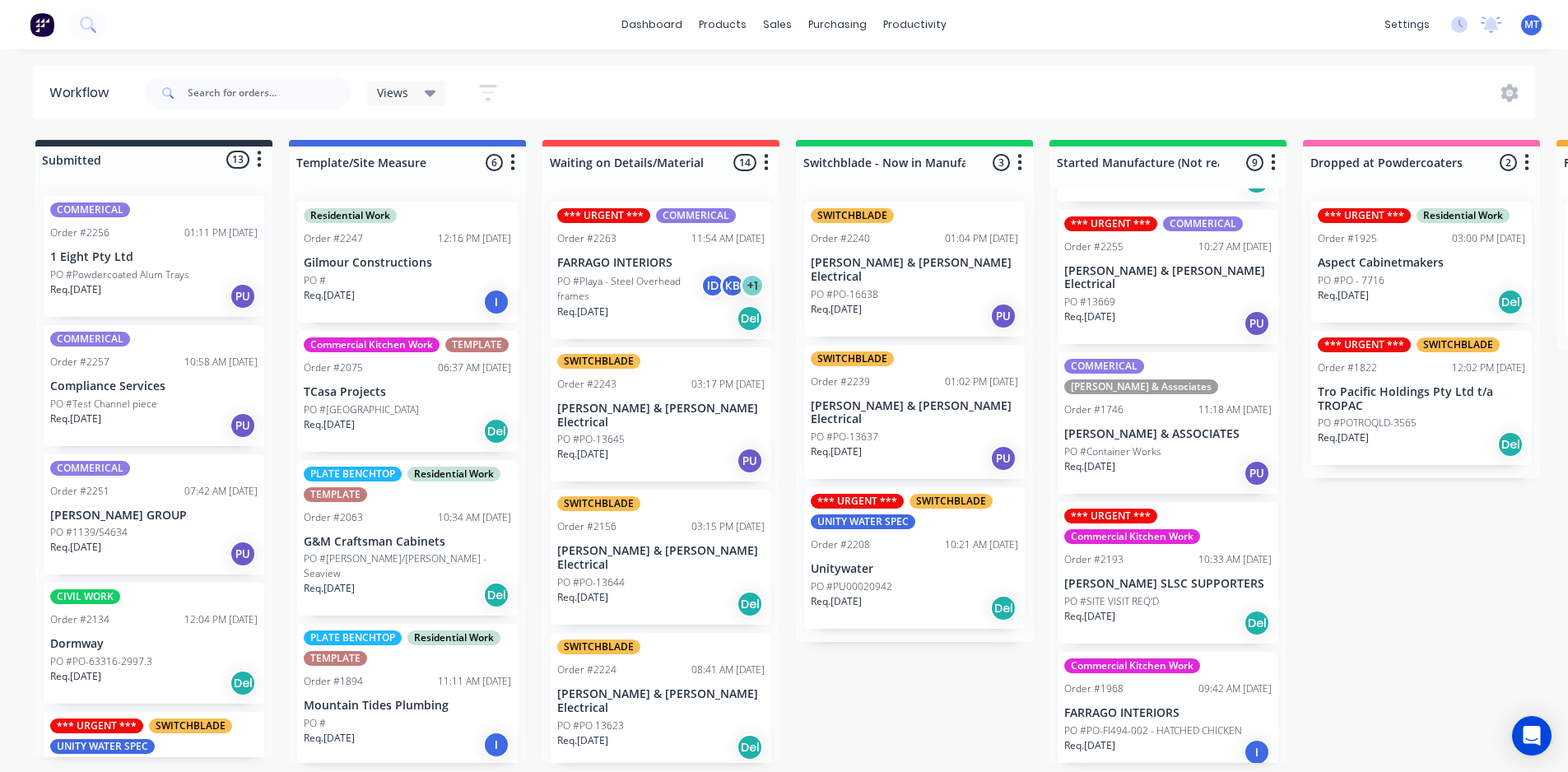
scroll to position [329, 0]
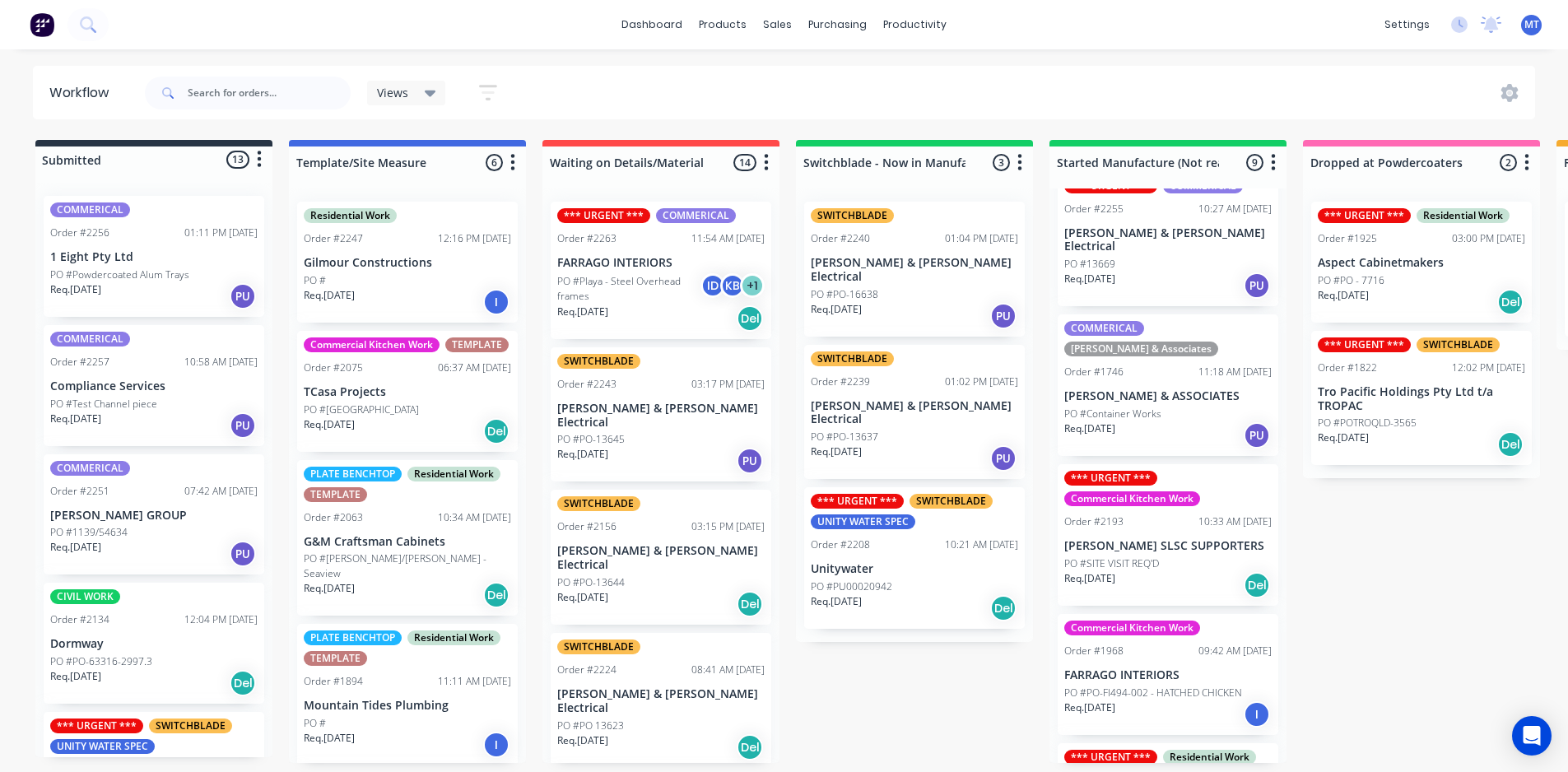
click at [1149, 406] on p "PO #Container Works" at bounding box center [1113, 413] width 98 height 15
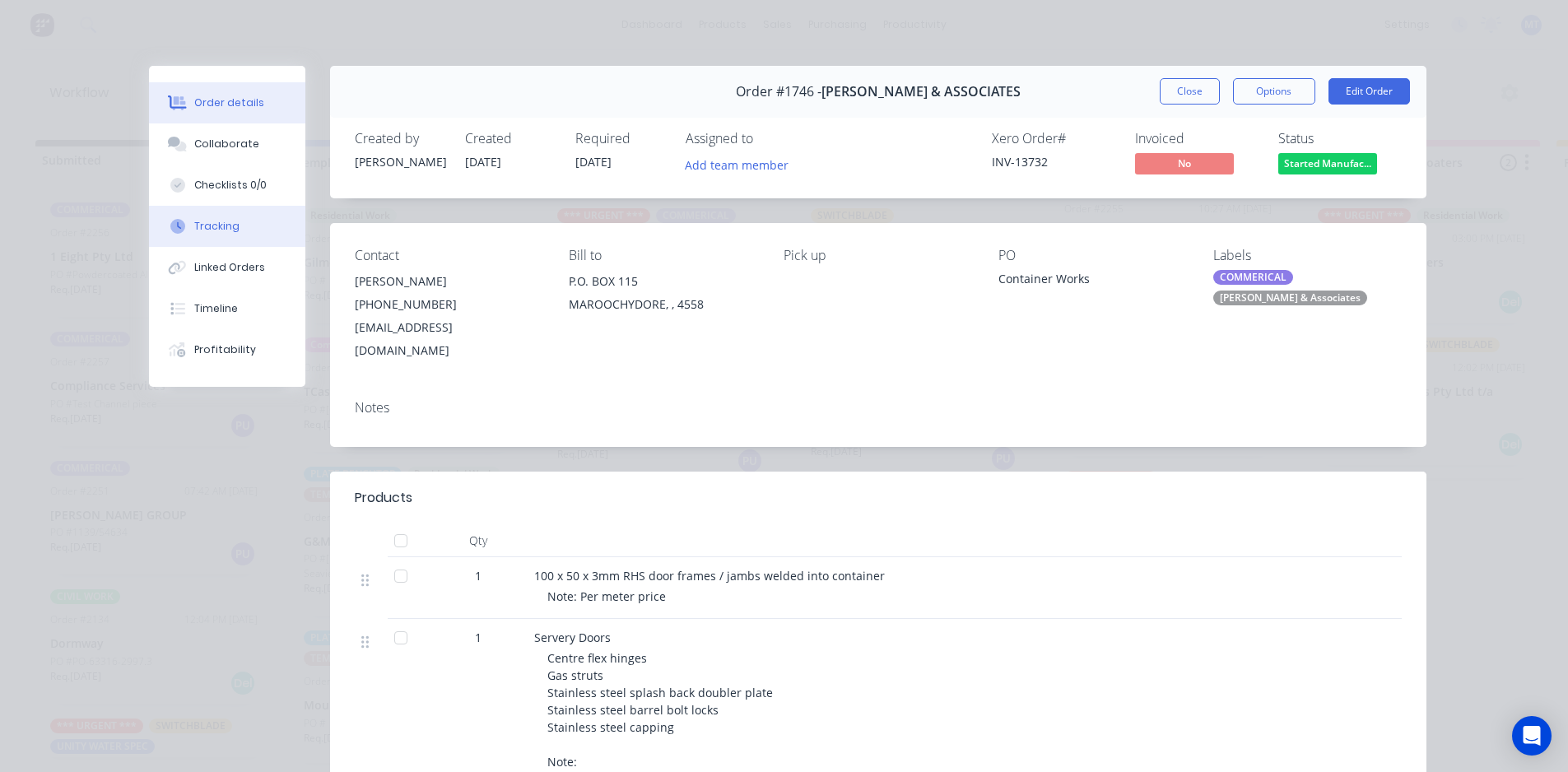
click at [213, 232] on div "Tracking" at bounding box center [217, 226] width 45 height 15
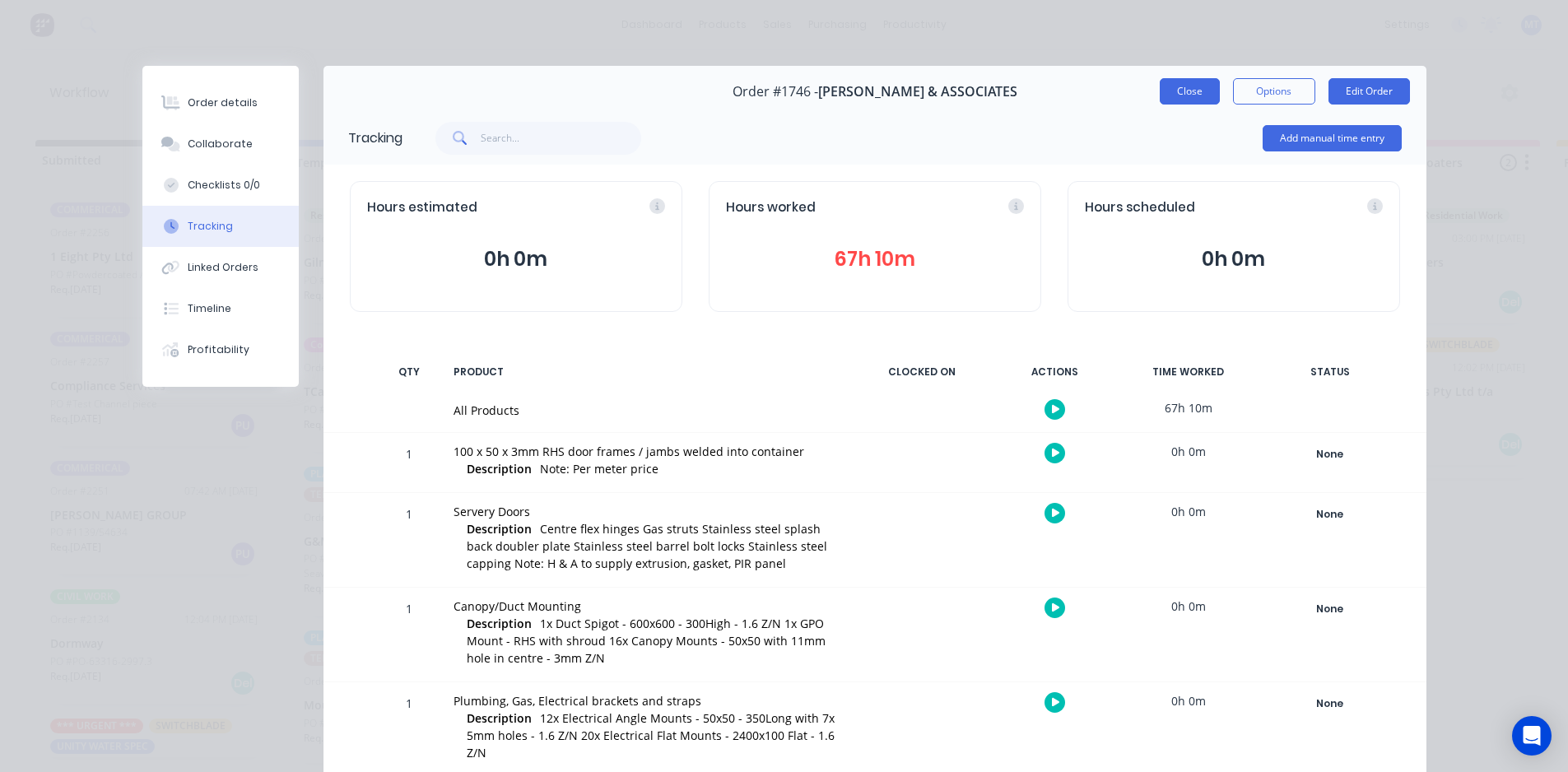
click at [1189, 96] on button "Close" at bounding box center [1189, 91] width 60 height 27
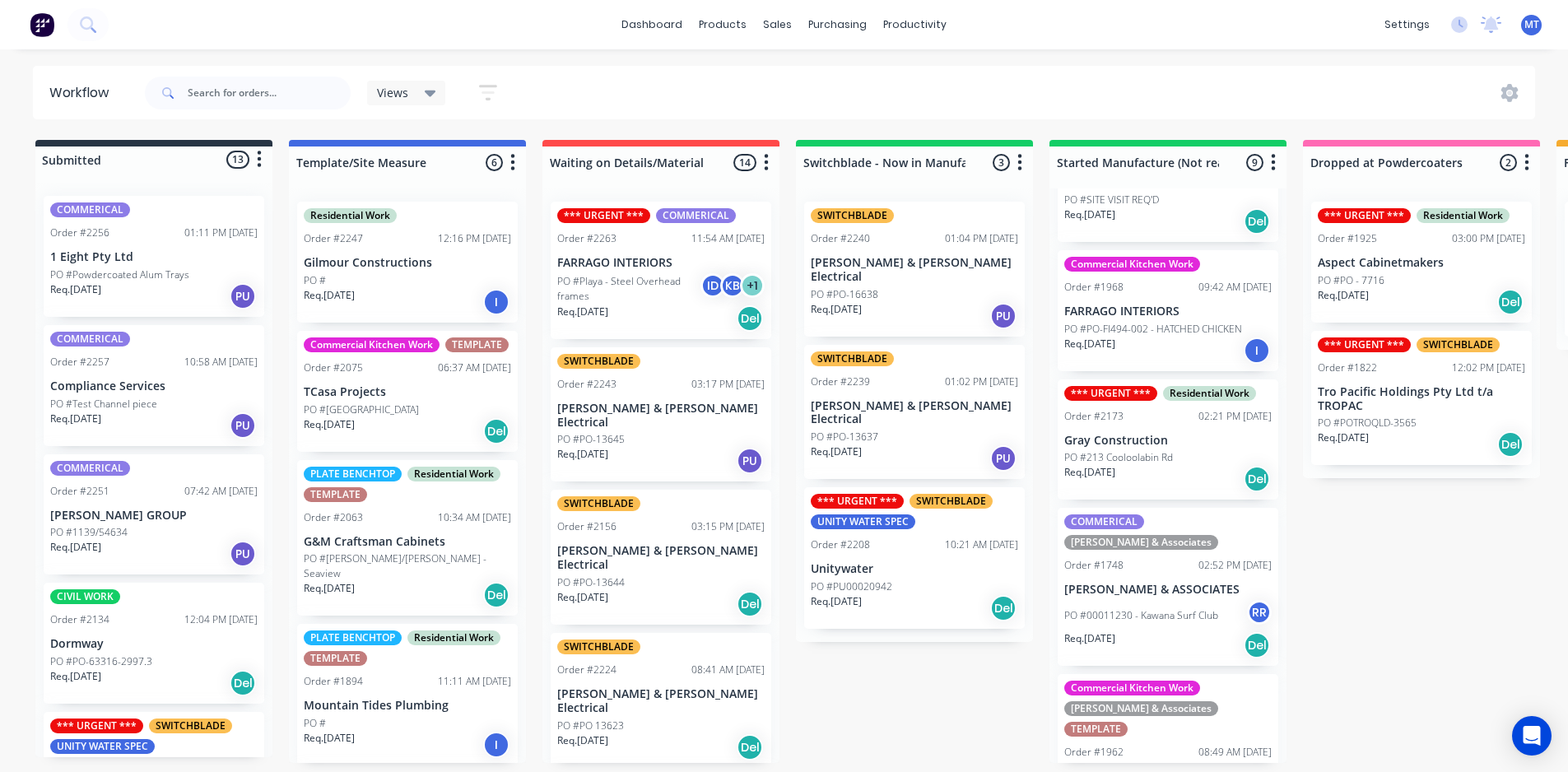
scroll to position [708, 0]
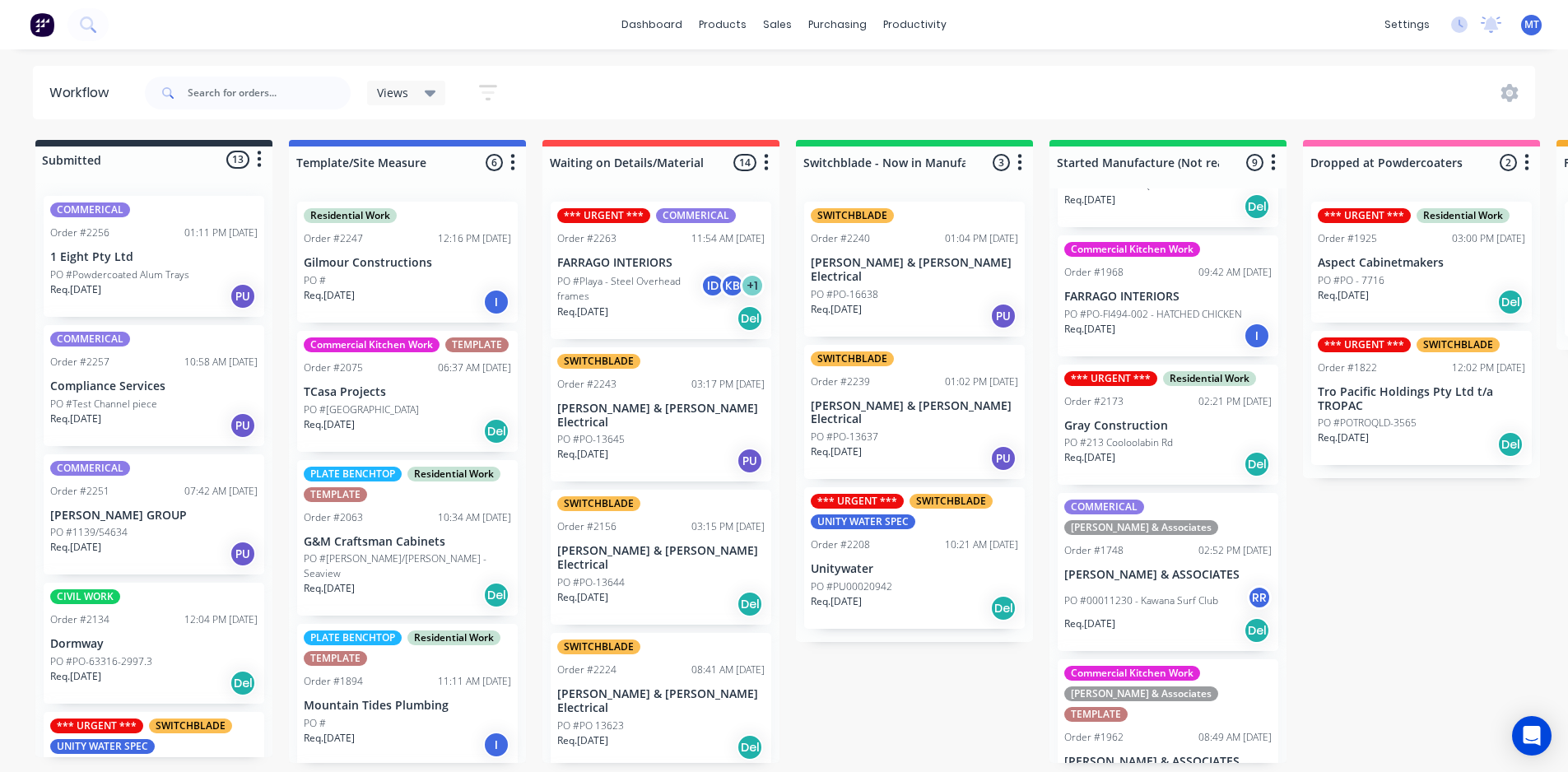
click at [1154, 594] on p "PO #00011230 - Kawana Surf Club" at bounding box center [1141, 600] width 154 height 15
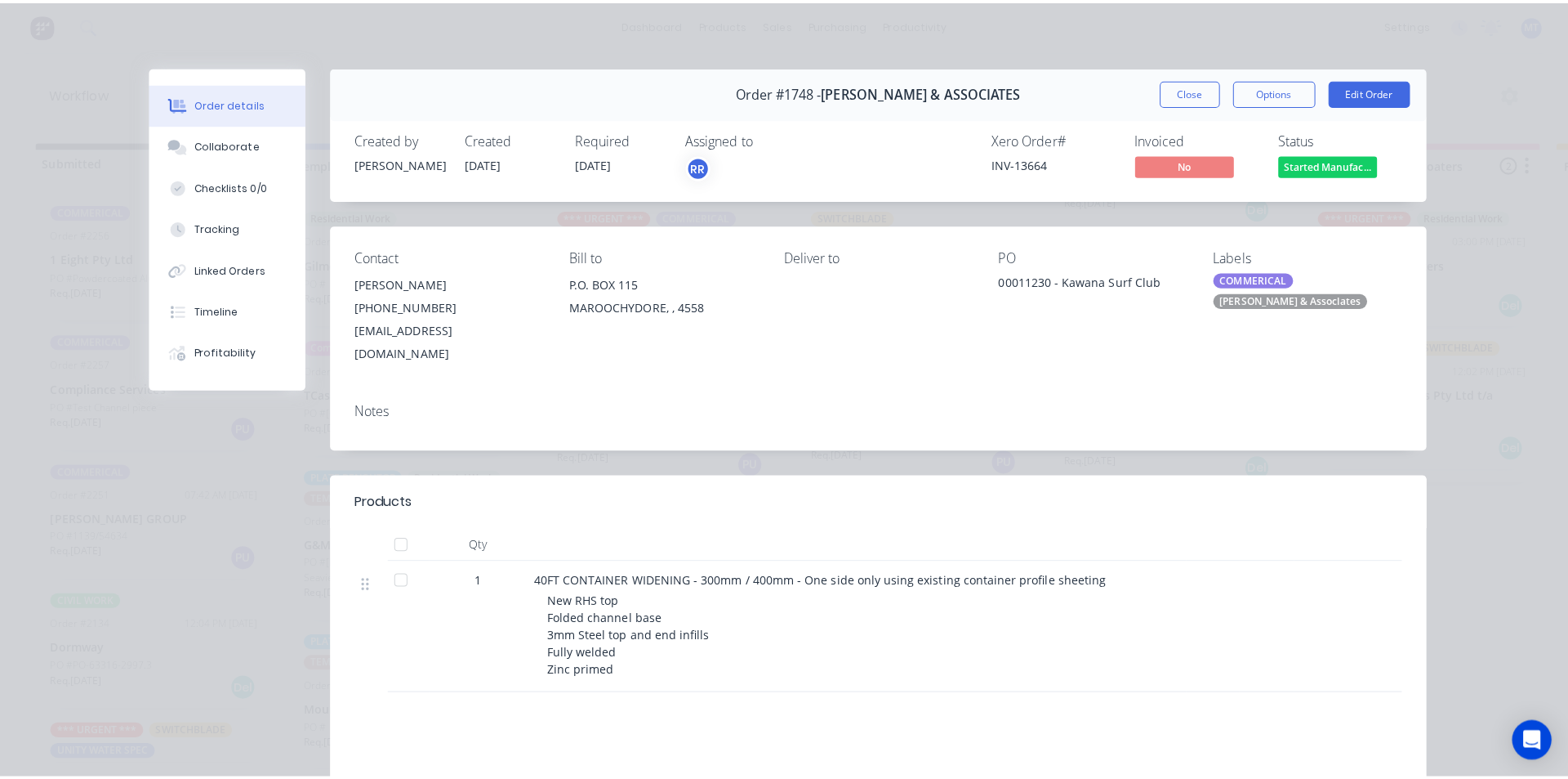
scroll to position [0, 0]
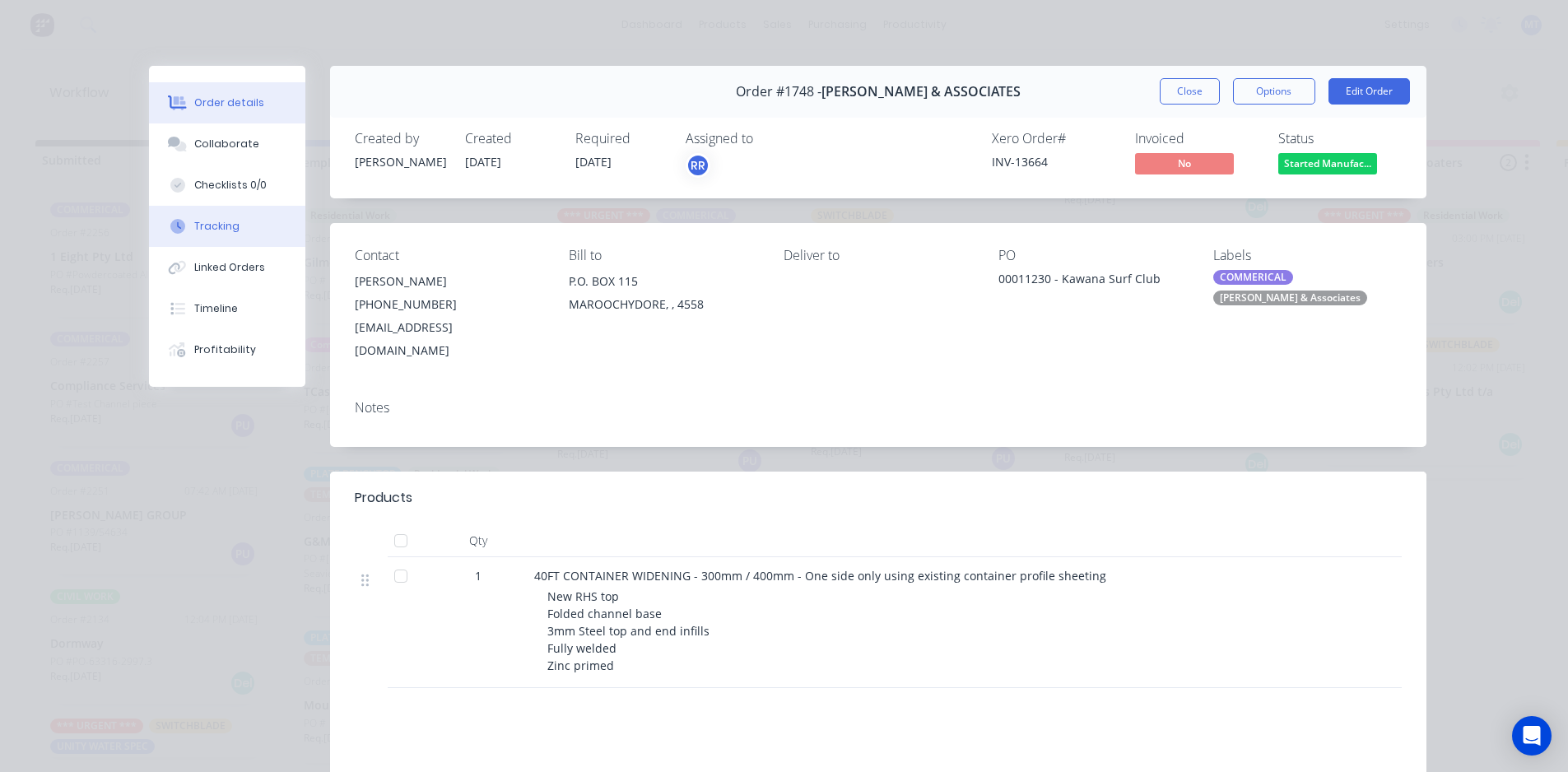
click at [197, 222] on div "Tracking" at bounding box center [217, 226] width 45 height 15
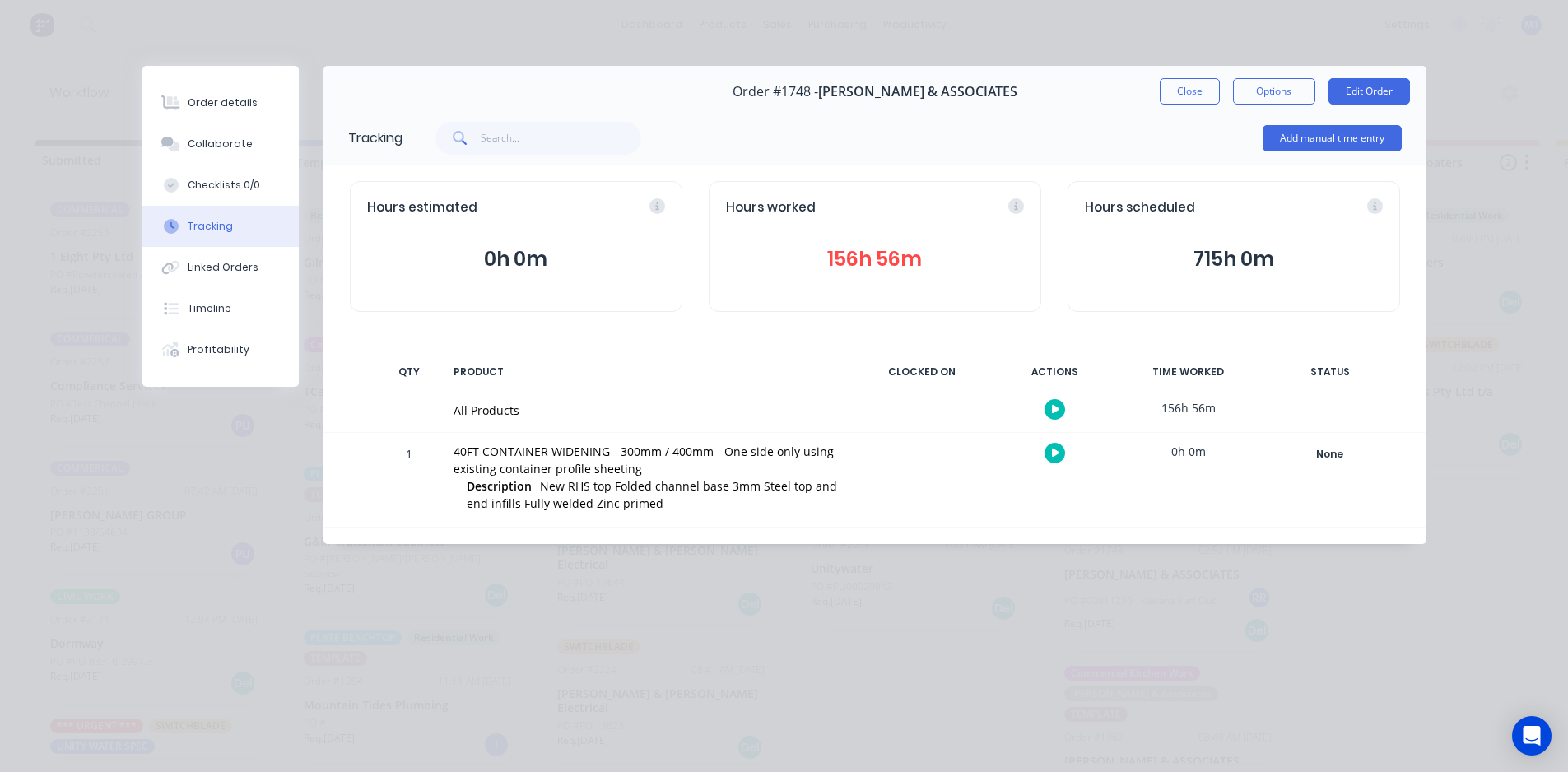
click at [885, 257] on button "156h 56m" at bounding box center [874, 259] width 298 height 32
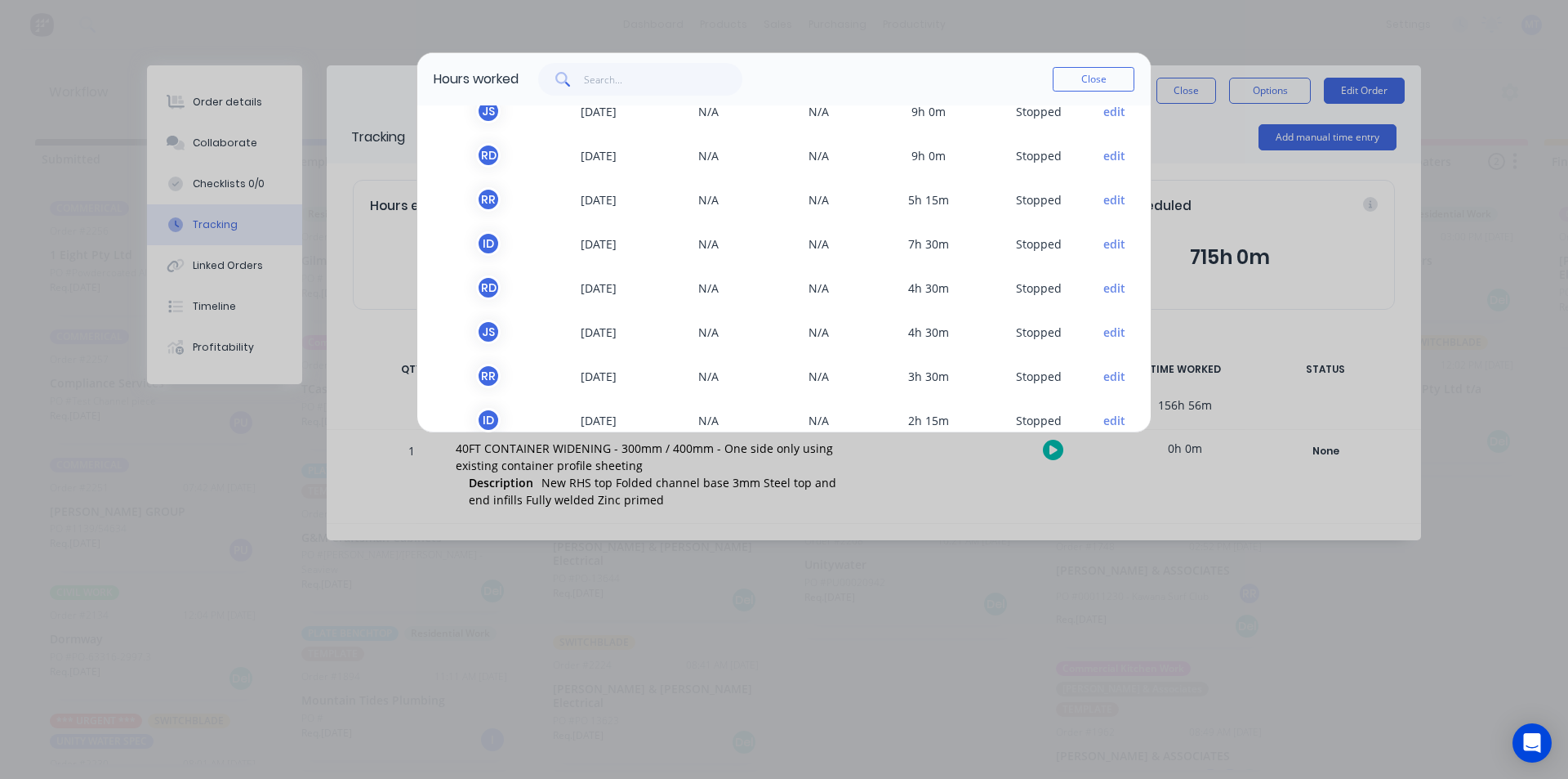
scroll to position [844, 0]
